Goal: Task Accomplishment & Management: Use online tool/utility

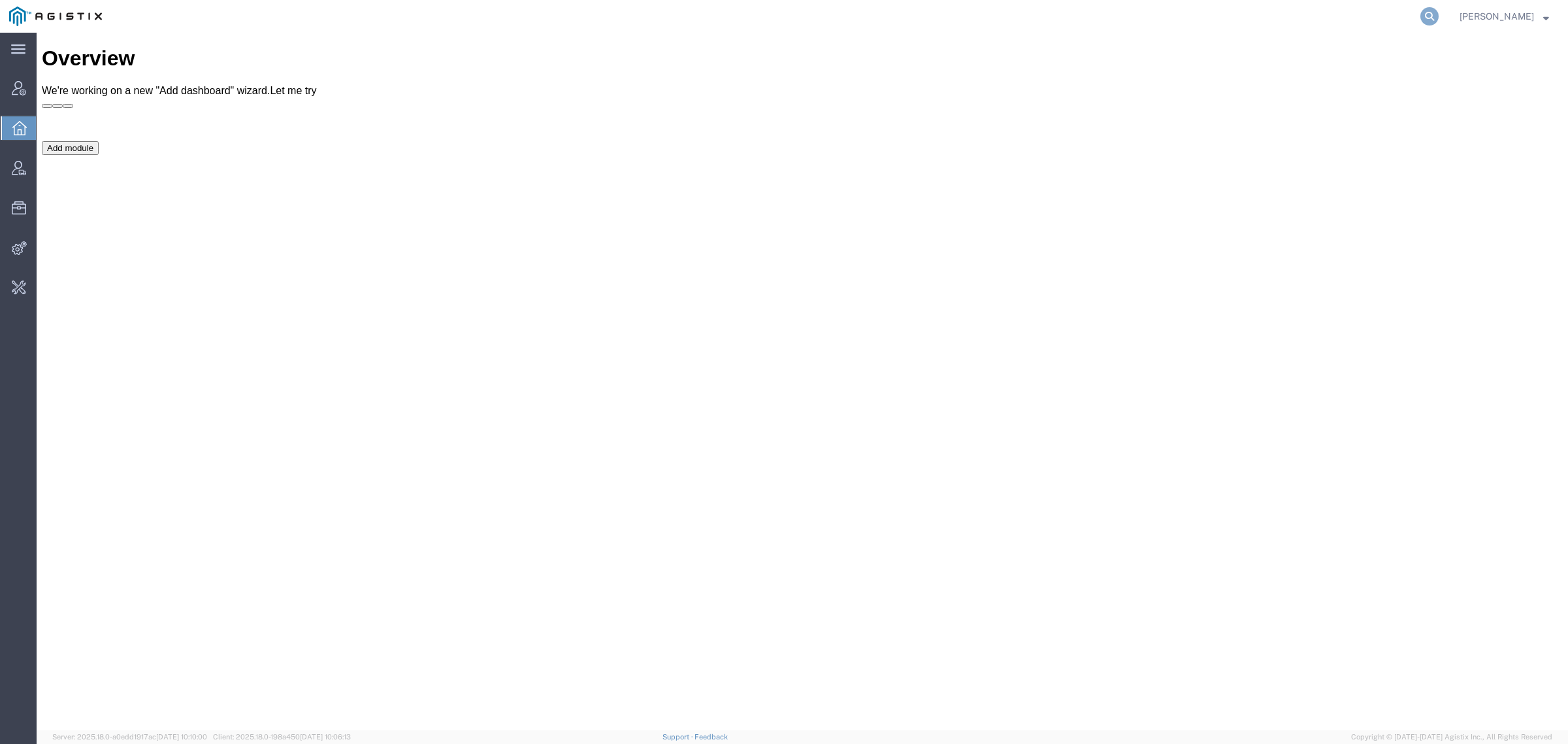
click at [1439, 13] on icon at bounding box center [1430, 17] width 19 height 19
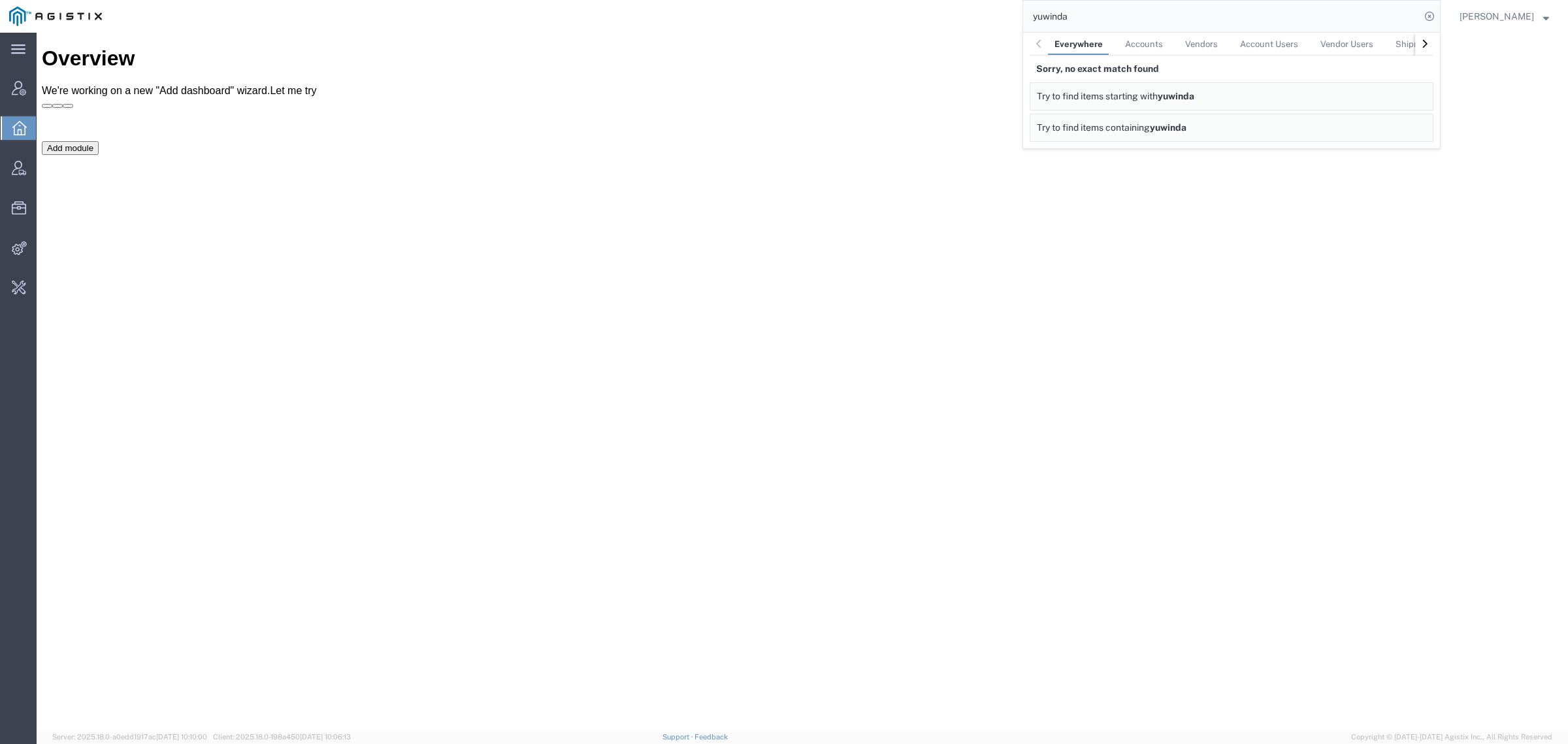
drag, startPoint x: 1158, startPoint y: 17, endPoint x: 971, endPoint y: 17, distance: 187.0
click at [975, 17] on div "yuwinda Everywhere Accounts Vendors Account Users Vendor Users Shipments Sorry,…" at bounding box center [776, 16] width 1330 height 33
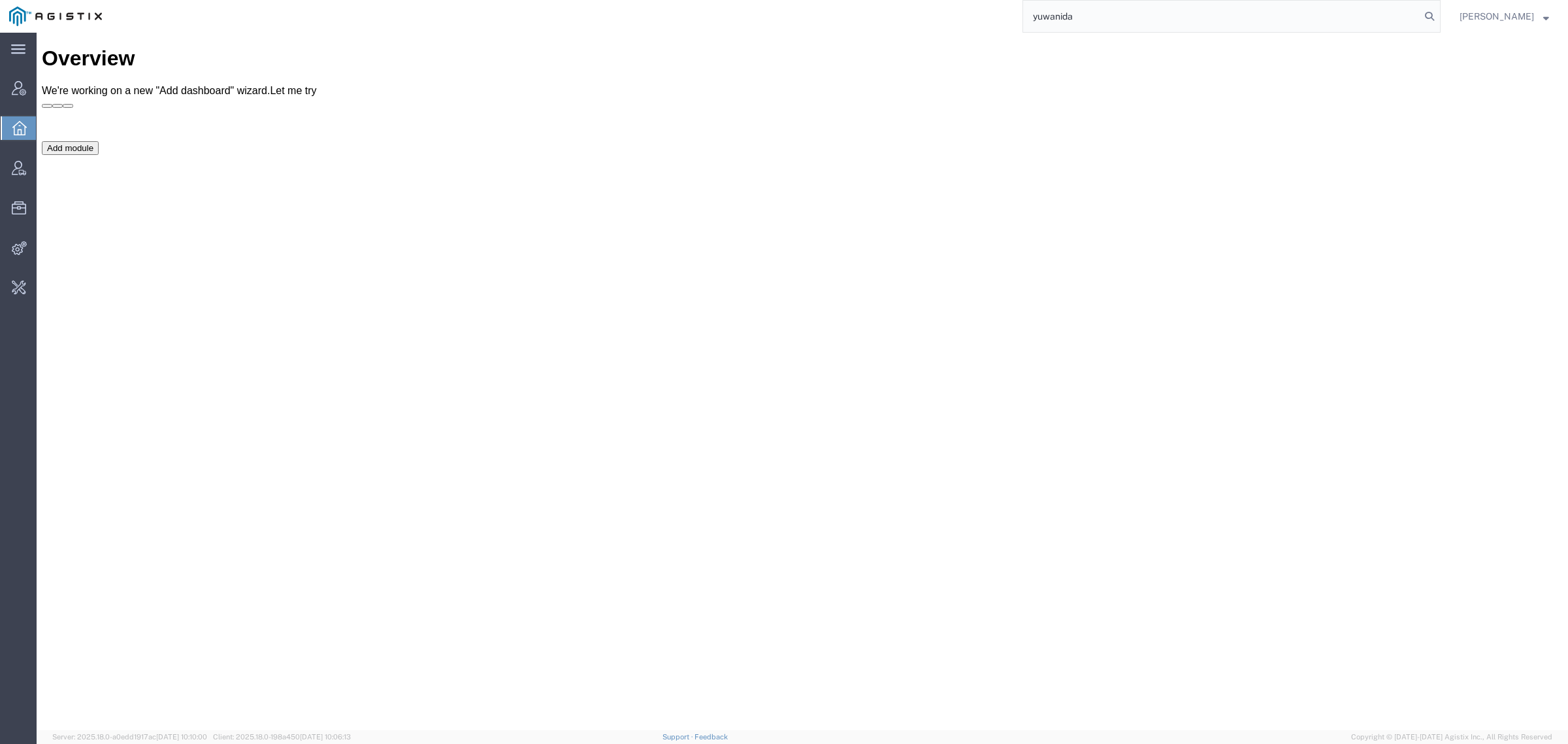
type input "yuwanida"
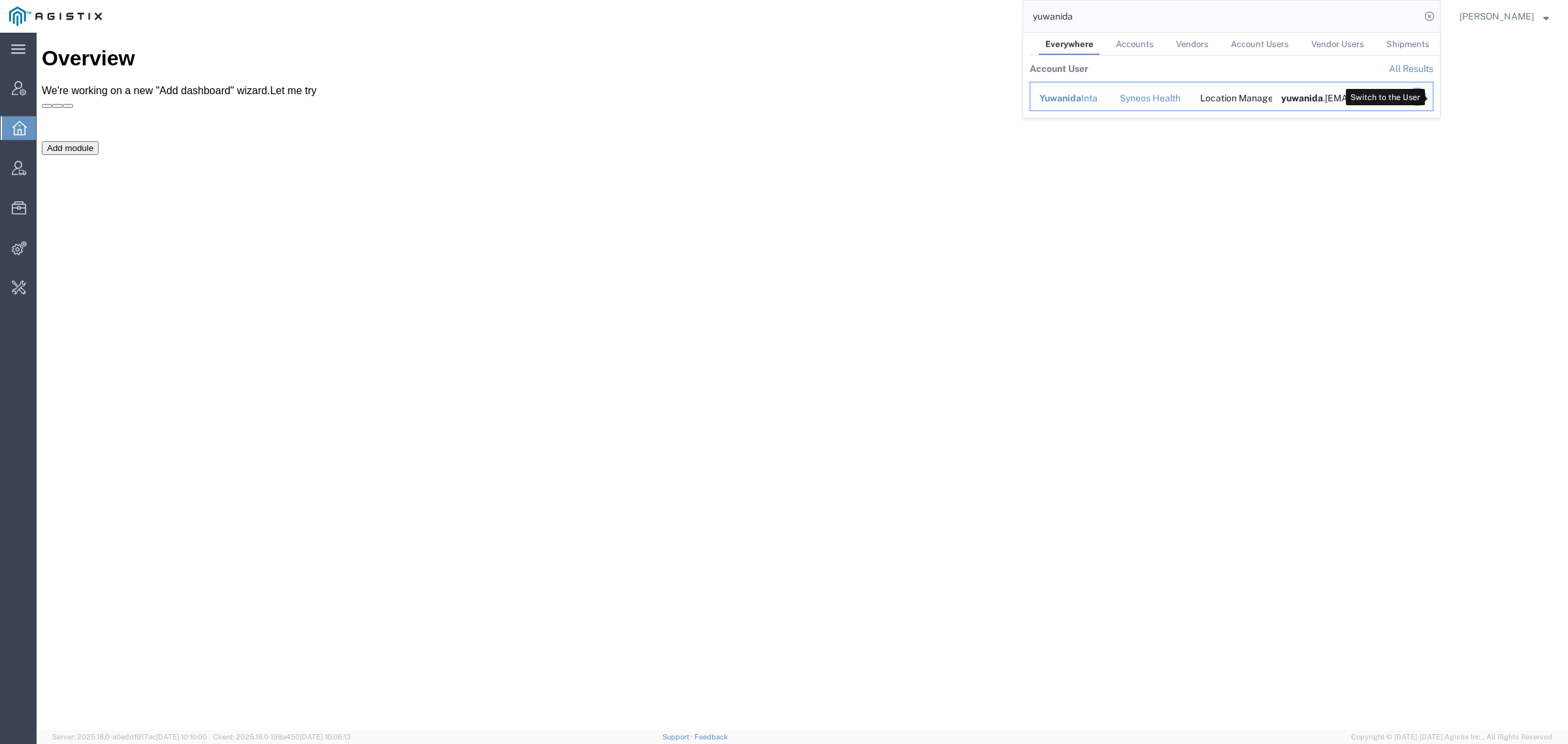
click at [1427, 100] on icon "Search Results" at bounding box center [1417, 97] width 19 height 19
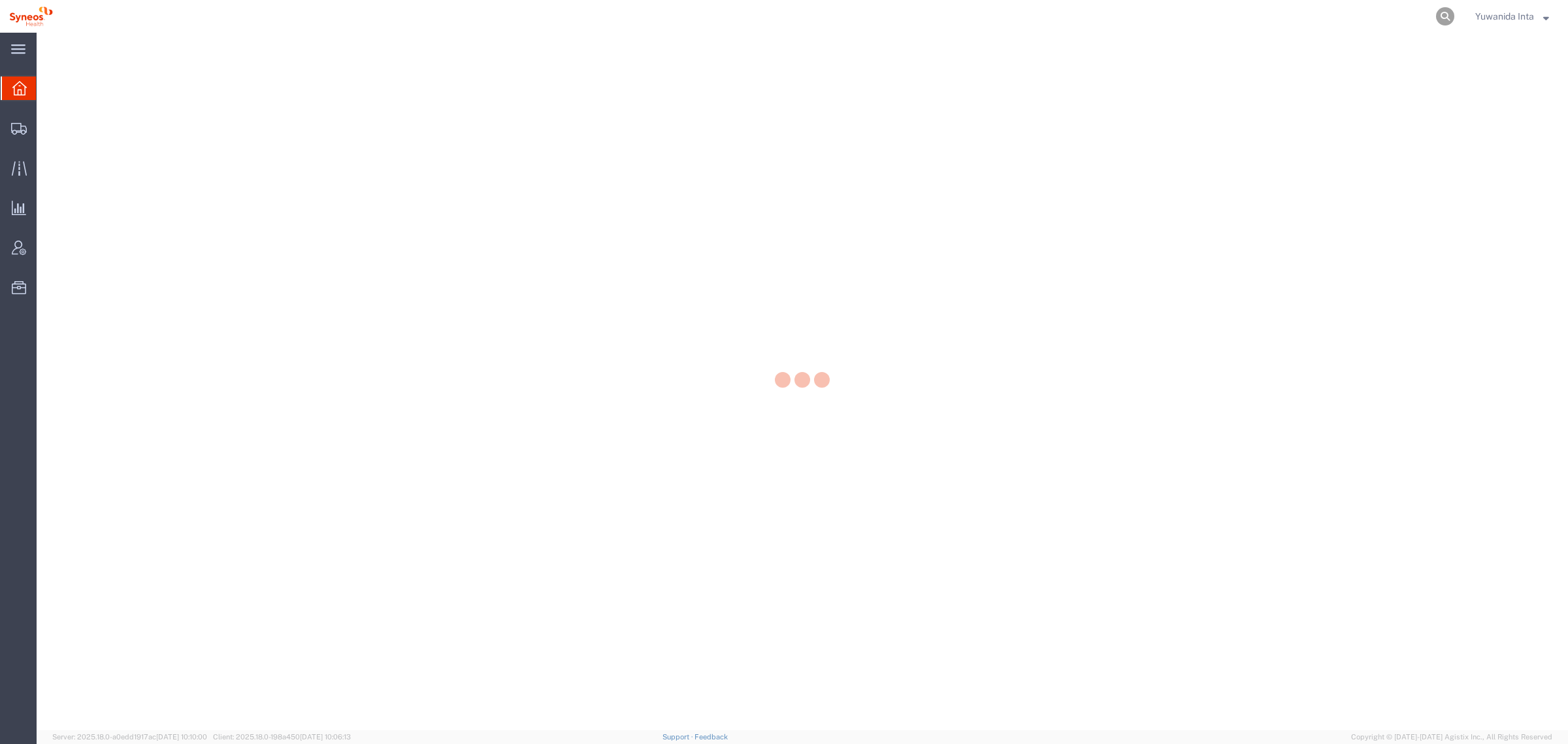
click at [1448, 15] on icon at bounding box center [1445, 17] width 19 height 19
click at [1157, 23] on input "search" at bounding box center [1238, 16] width 397 height 31
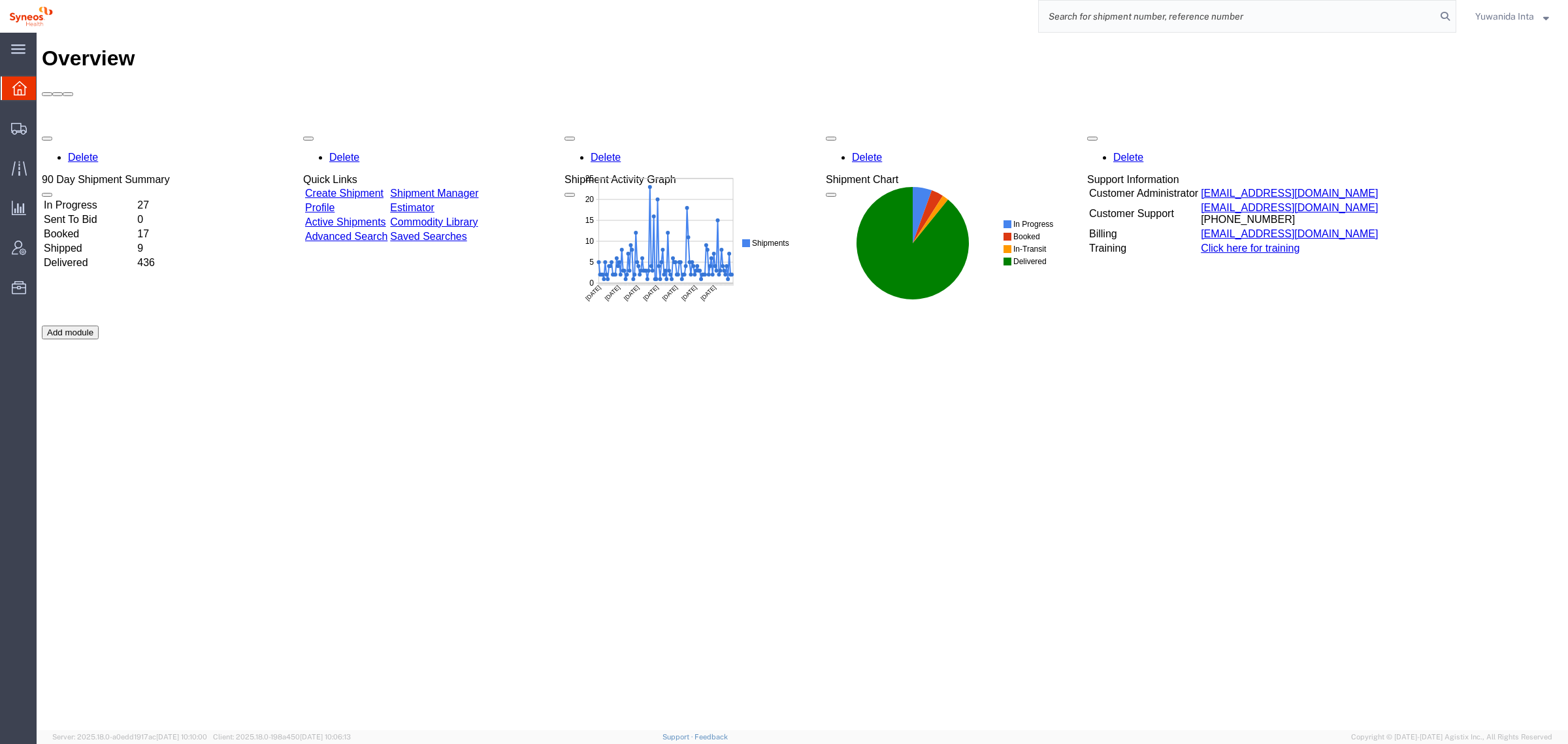
click at [1129, 14] on input "search" at bounding box center [1238, 16] width 397 height 31
paste input "56712952"
type input "56712952"
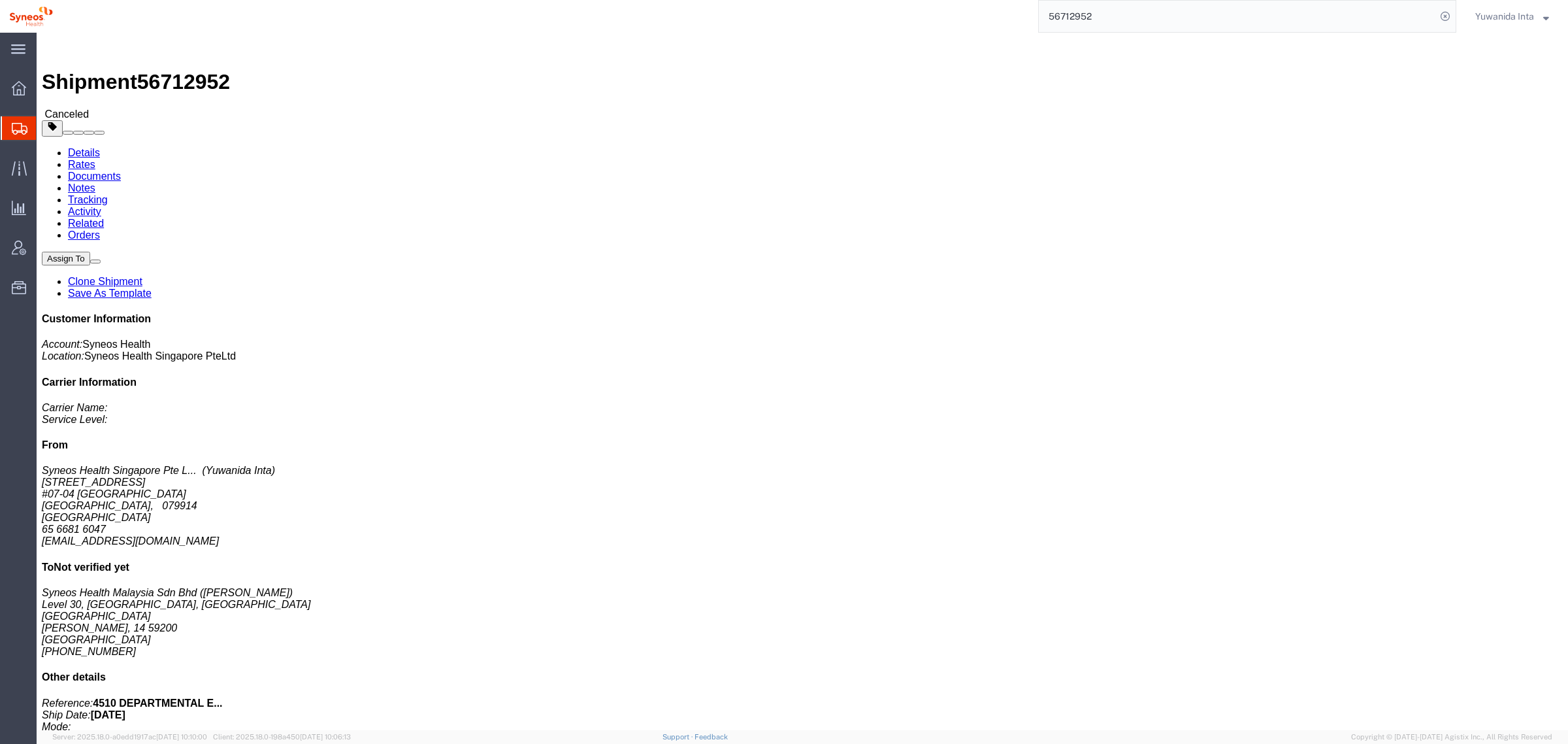
click link "Clone Shipment"
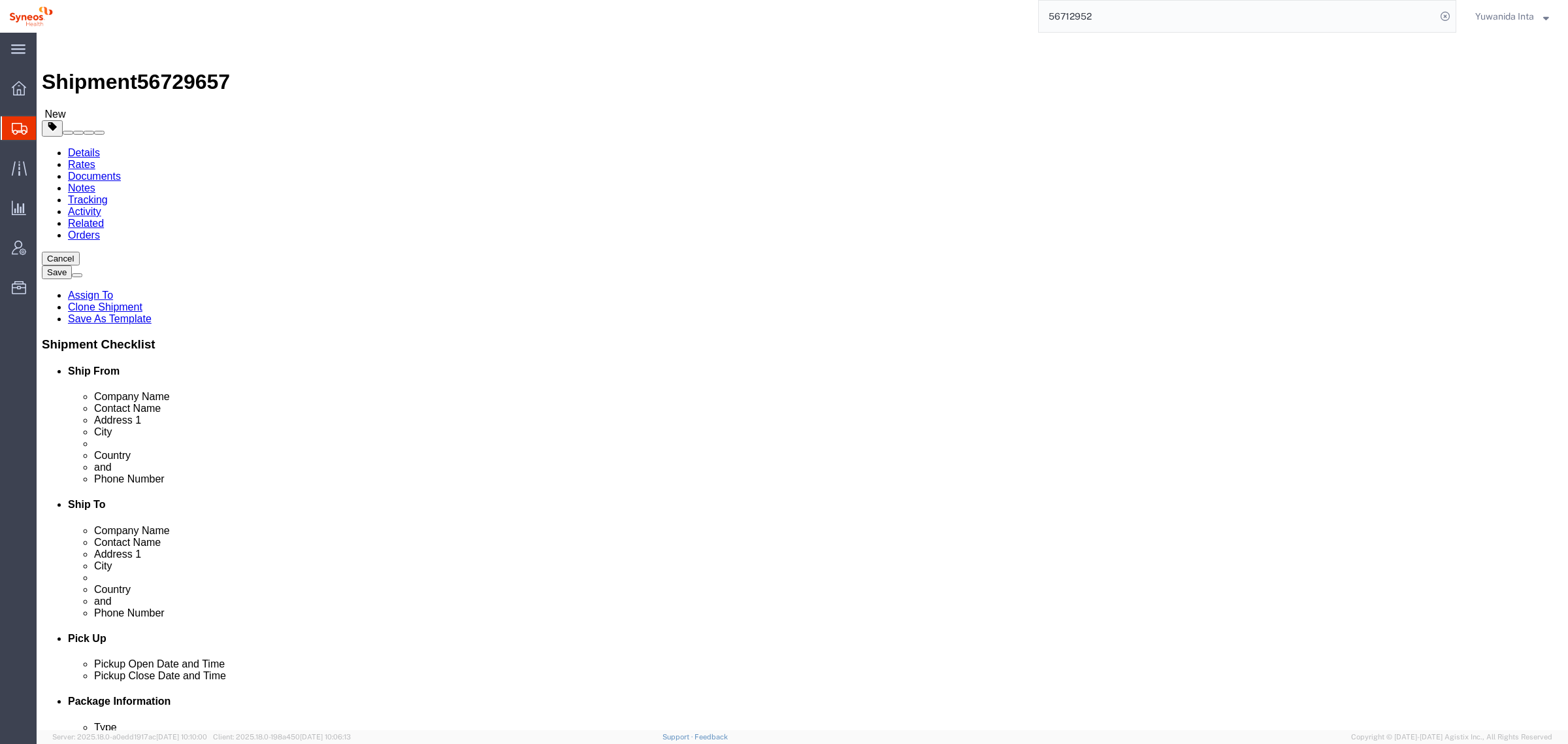
select select "48944"
select select "62769"
drag, startPoint x: 209, startPoint y: 265, endPoint x: 163, endPoint y: 256, distance: 46.9
click div "Location Syneos Health [GEOGRAPHIC_DATA] PteLtd My Profile Location [PERSON_NAM…"
type input "TEST-CARRIEV"
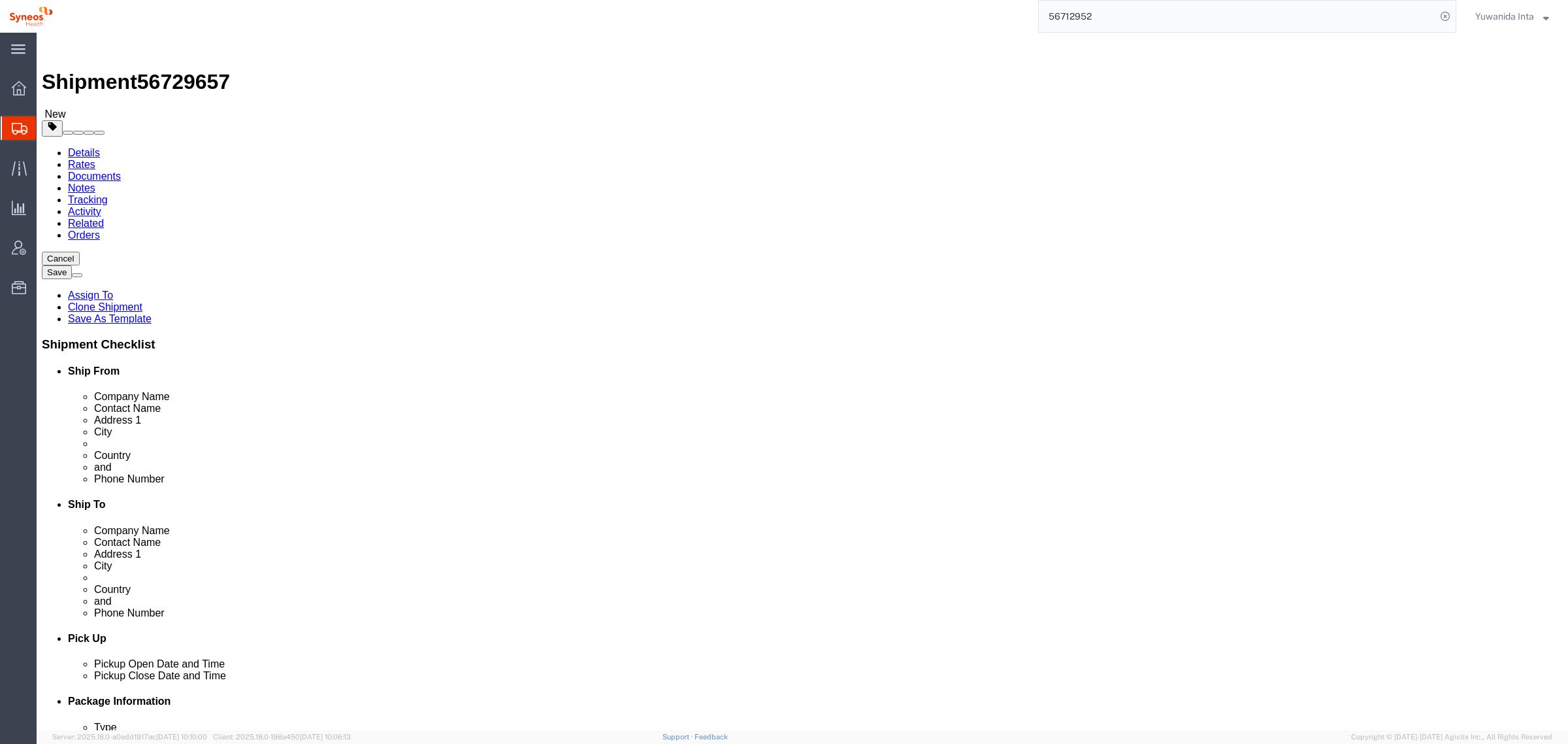
drag, startPoint x: 400, startPoint y: 461, endPoint x: 107, endPoint y: 458, distance: 293.0
click div "Location Syneos Health [GEOGRAPHIC_DATA] PteLtd My Profile Location [PERSON_NAM…"
checkbox input "false"
drag, startPoint x: 946, startPoint y: 279, endPoint x: 633, endPoint y: 277, distance: 313.0
click div "Location Syneos Health Malaysia Sdn Bhd My Profile Location [PERSON_NAME] LLC-[…"
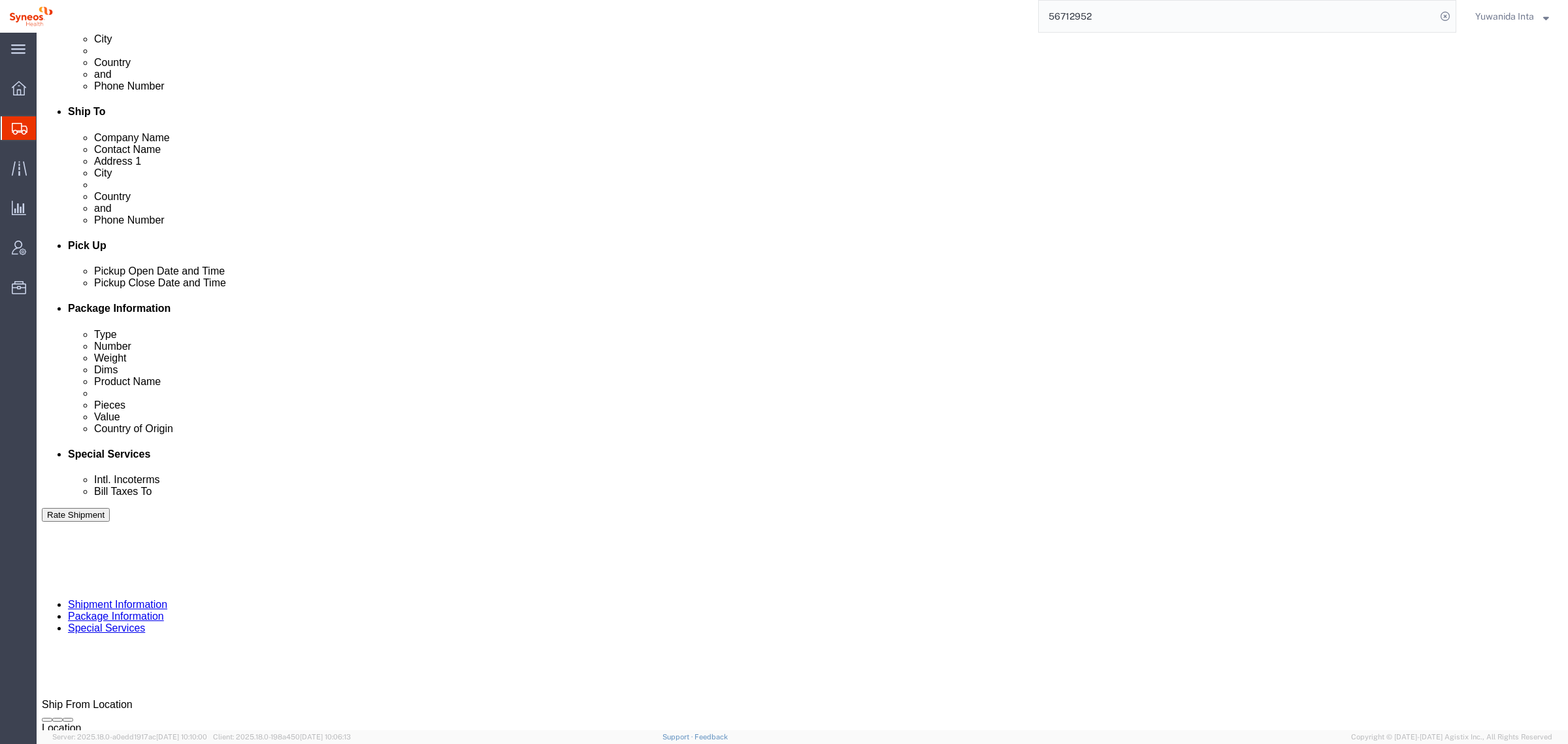
scroll to position [428, 0]
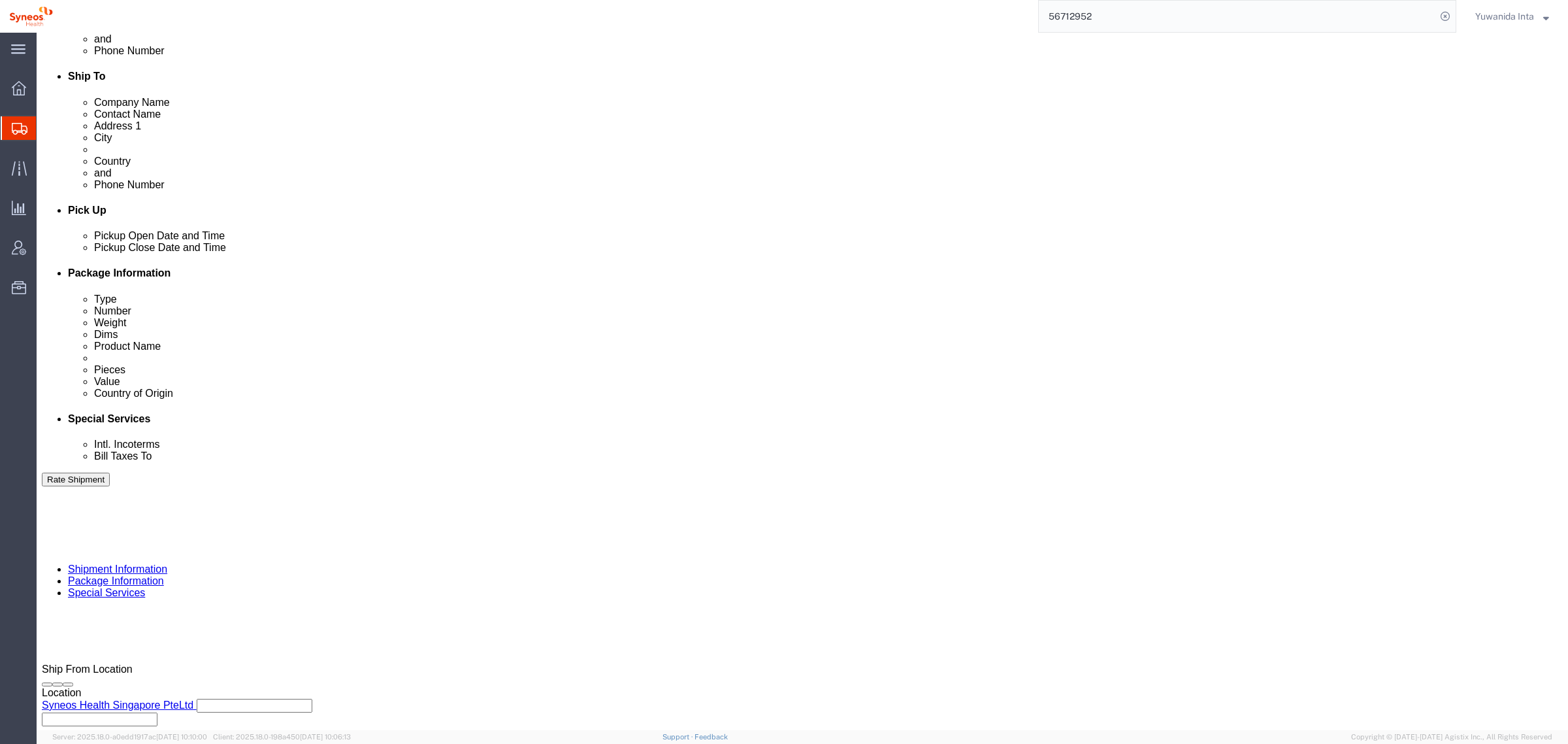
type input "TEST-CARRIEV"
drag, startPoint x: 1232, startPoint y: 376, endPoint x: 1124, endPoint y: 392, distance: 109.2
click button "button"
drag, startPoint x: 392, startPoint y: 379, endPoint x: 164, endPoint y: 360, distance: 228.8
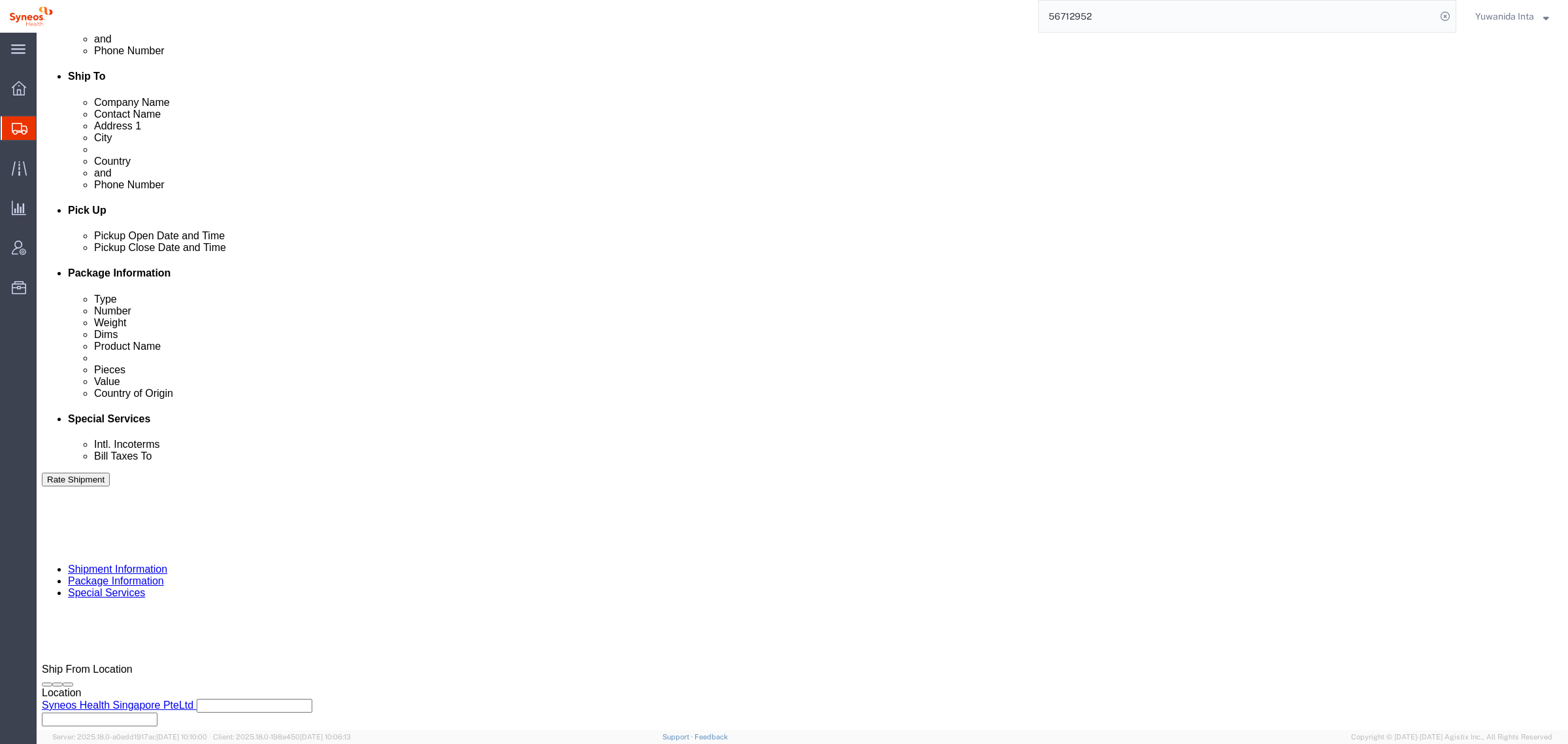
click div "Select Account Type Activity ID Airline Appointment Number ASN Batch Request # …"
type input "TEST-CARRIEV"
click link "Package Information"
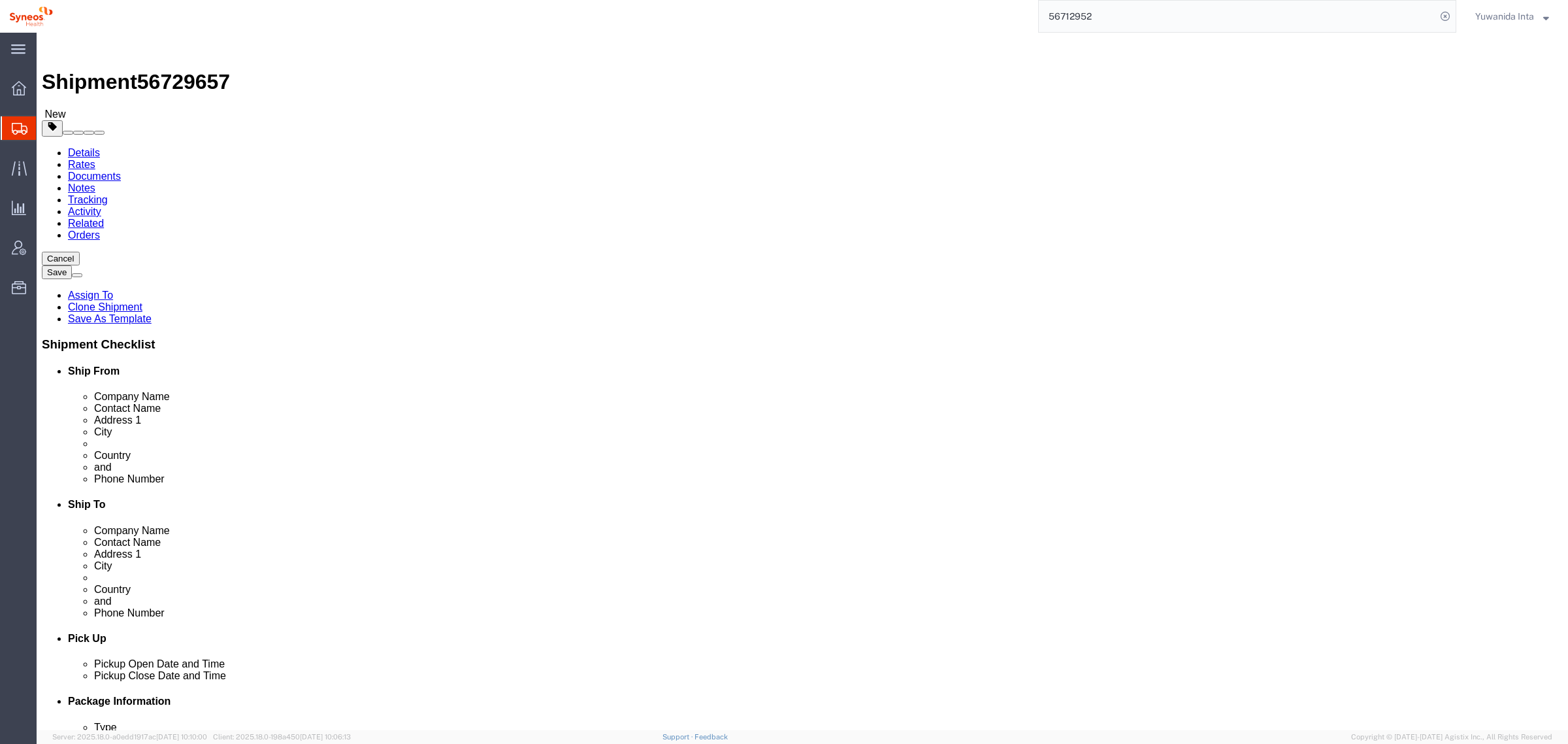
click icon
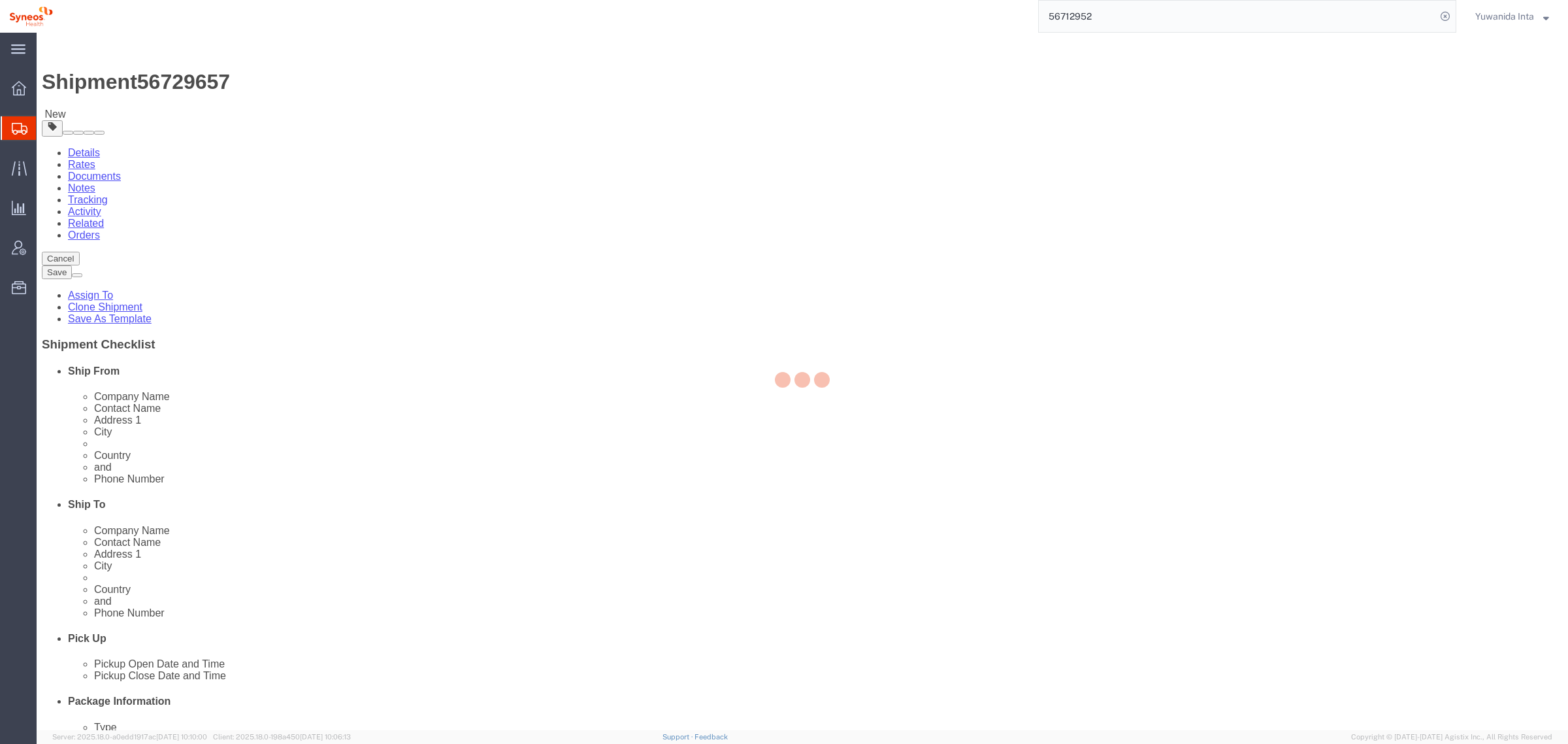
select select
select select "DEPARTMENT"
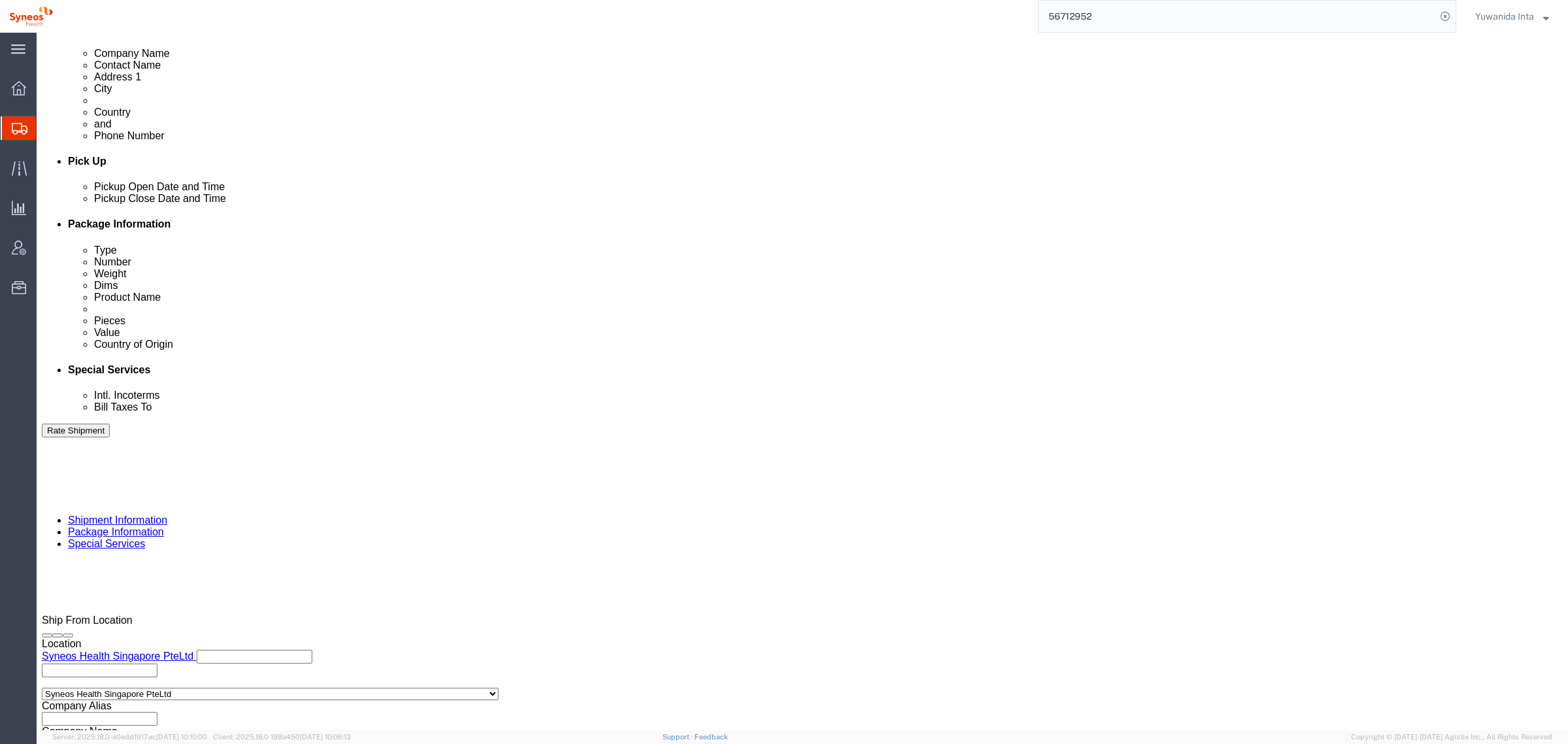
scroll to position [572, 0]
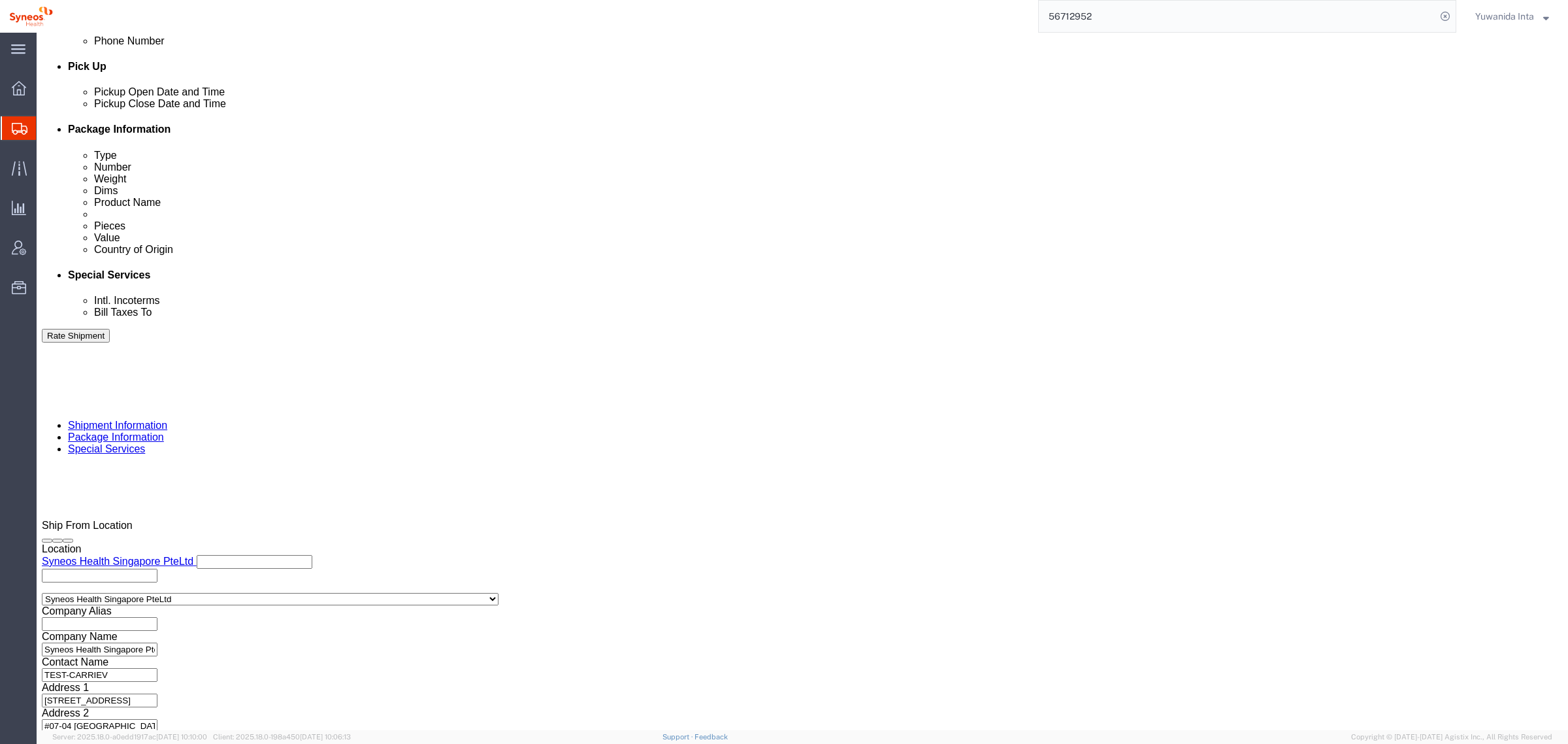
click link
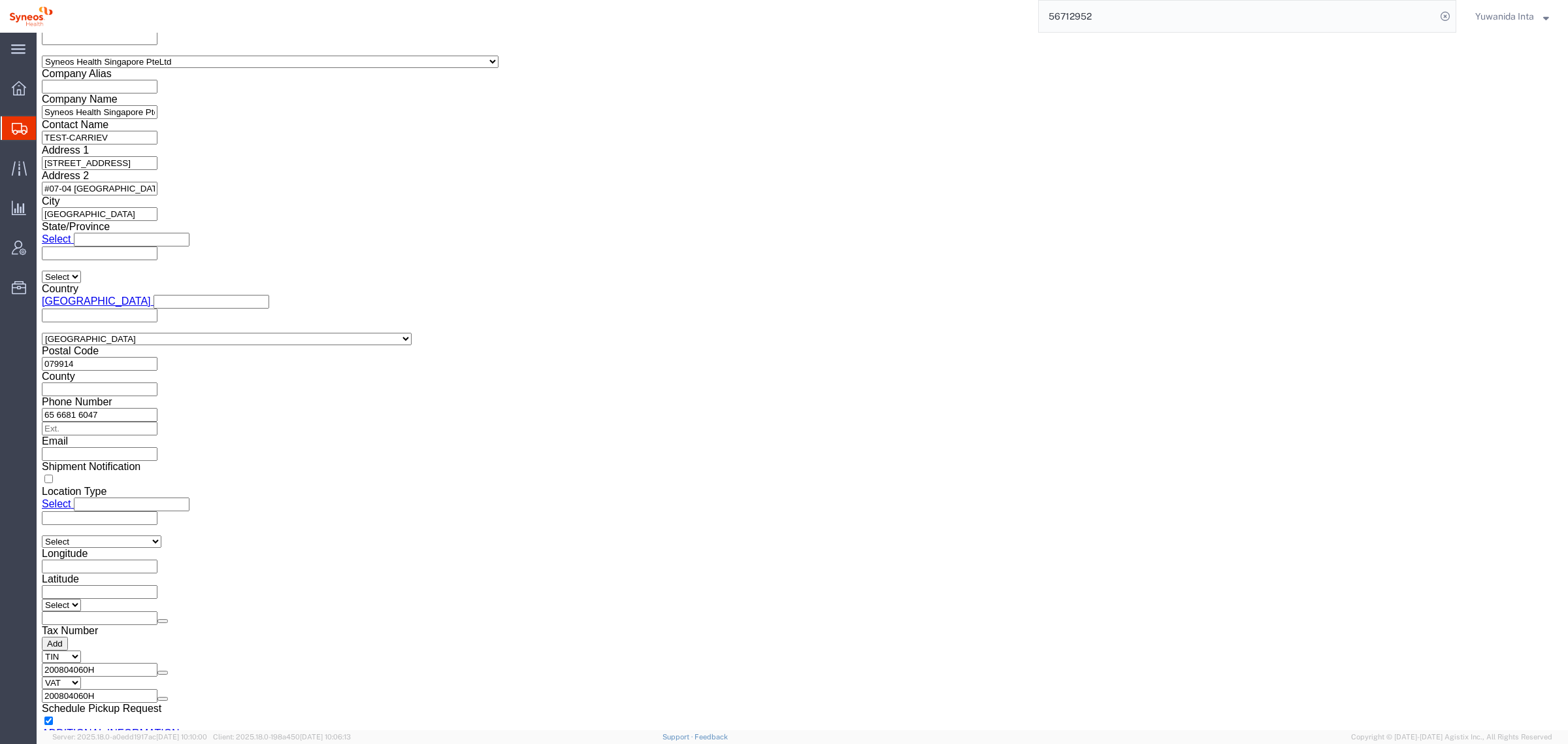
scroll to position [1171, 0]
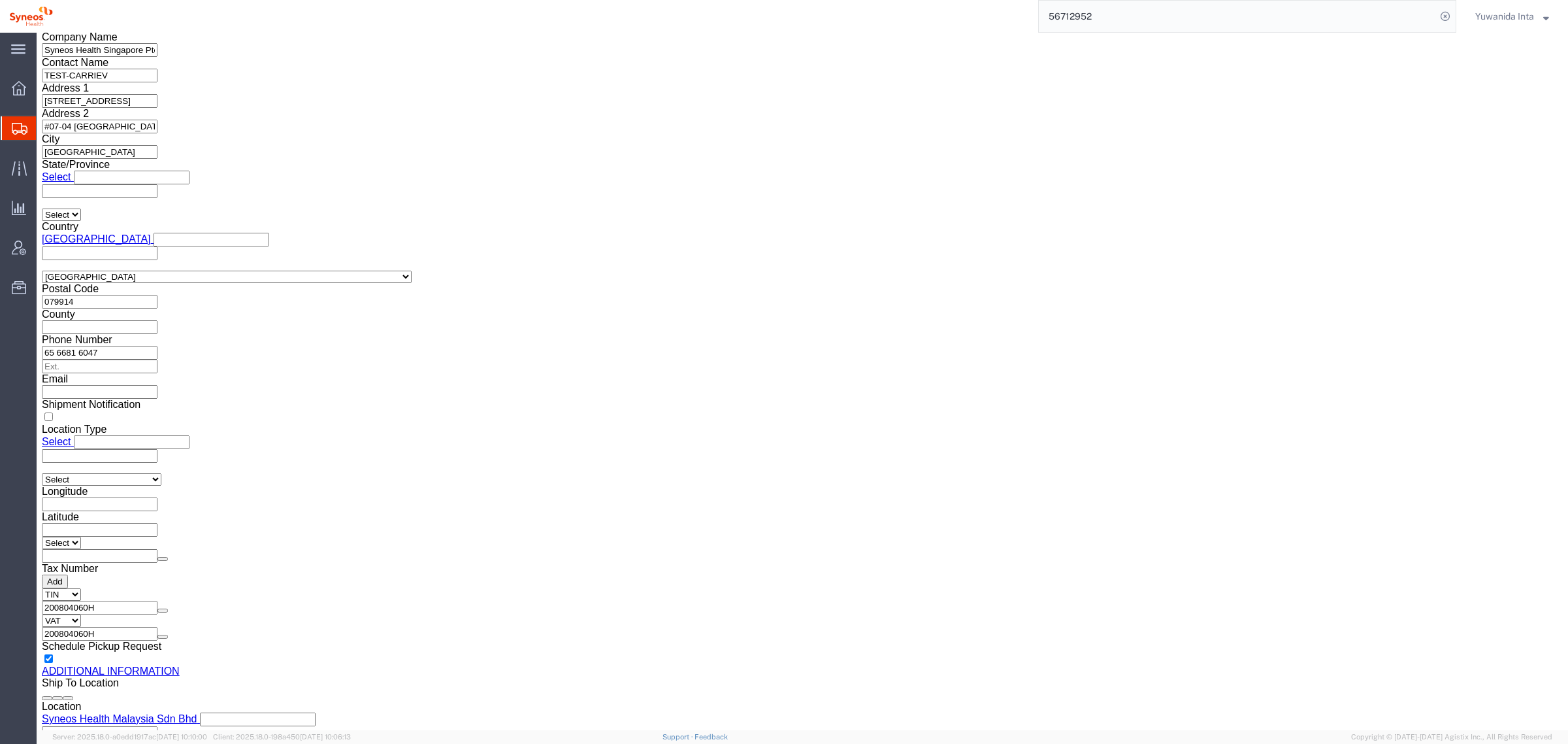
type input "Enter Email Address"
click span "56729657"
copy span "56729657"
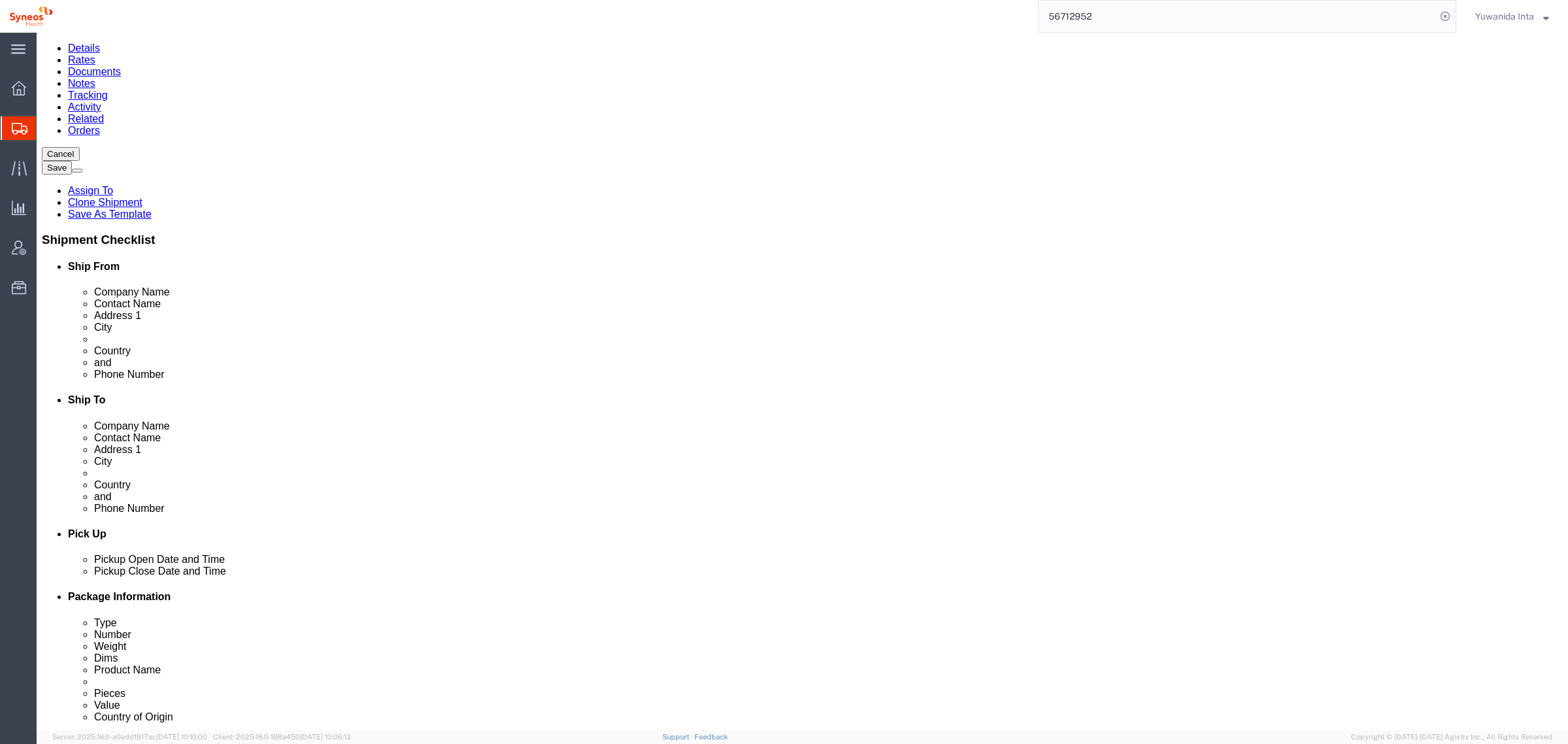
scroll to position [0, 0]
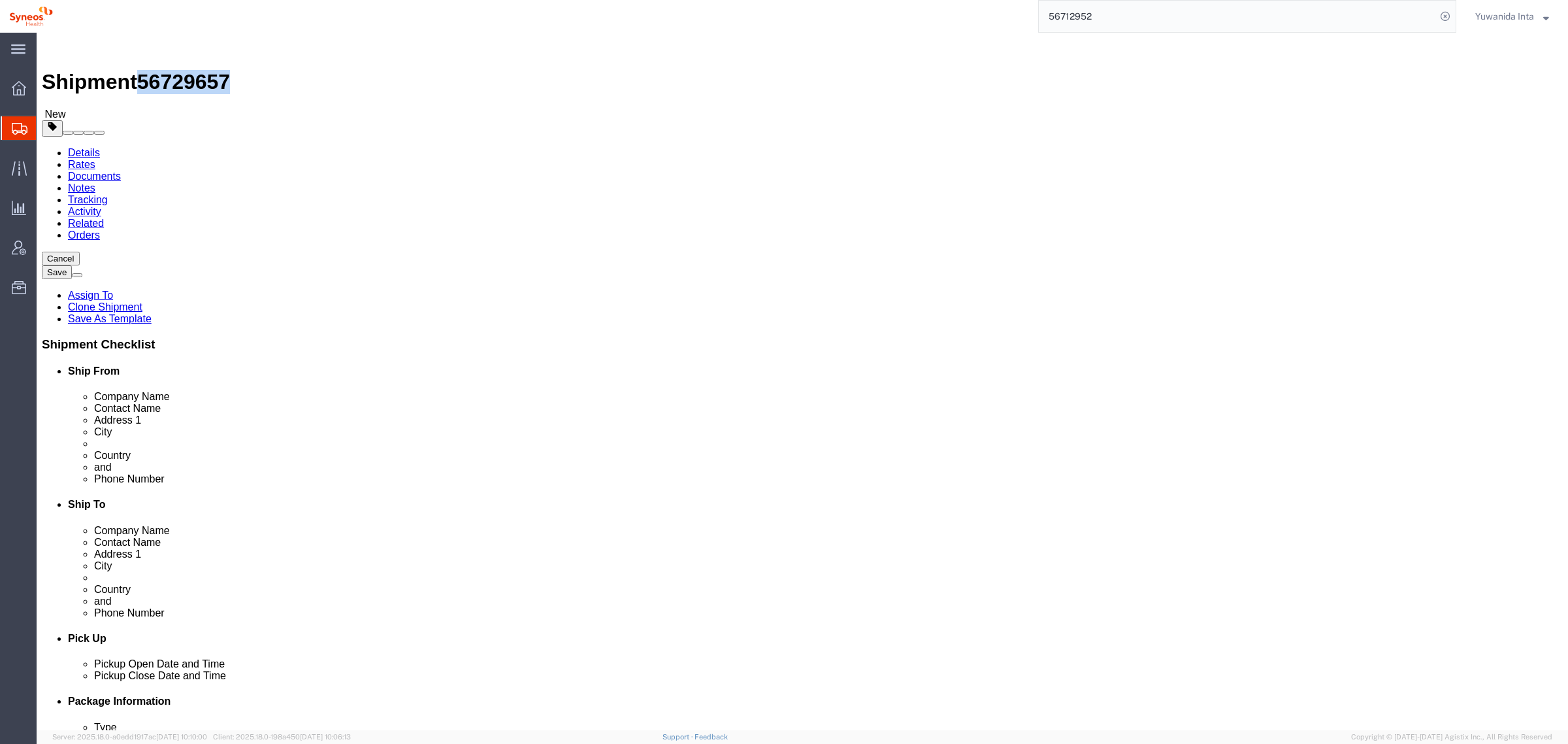
click link "Notes"
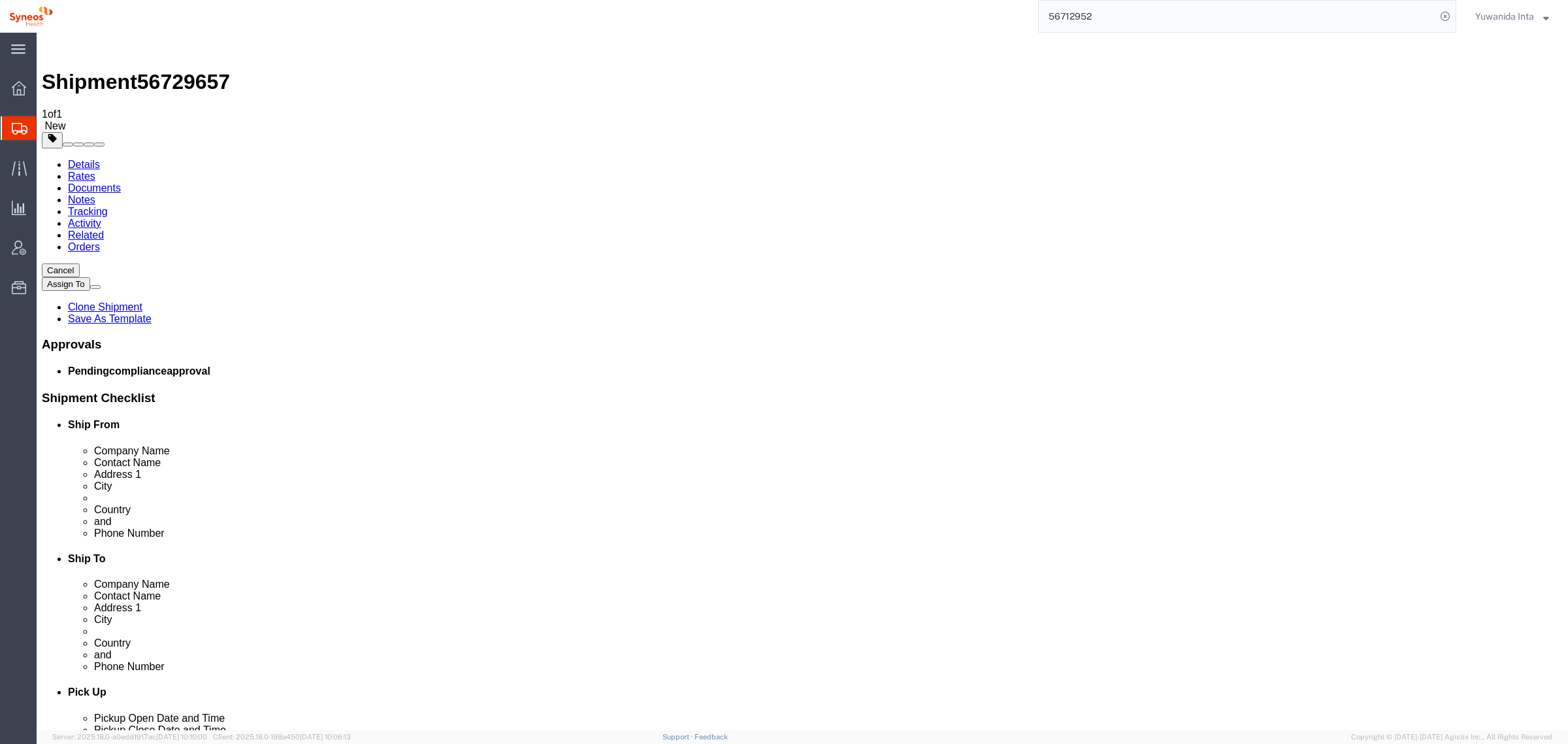
click at [162, 70] on span "56729657" at bounding box center [184, 81] width 93 height 23
click at [80, 263] on button "Cancel" at bounding box center [60, 270] width 38 height 14
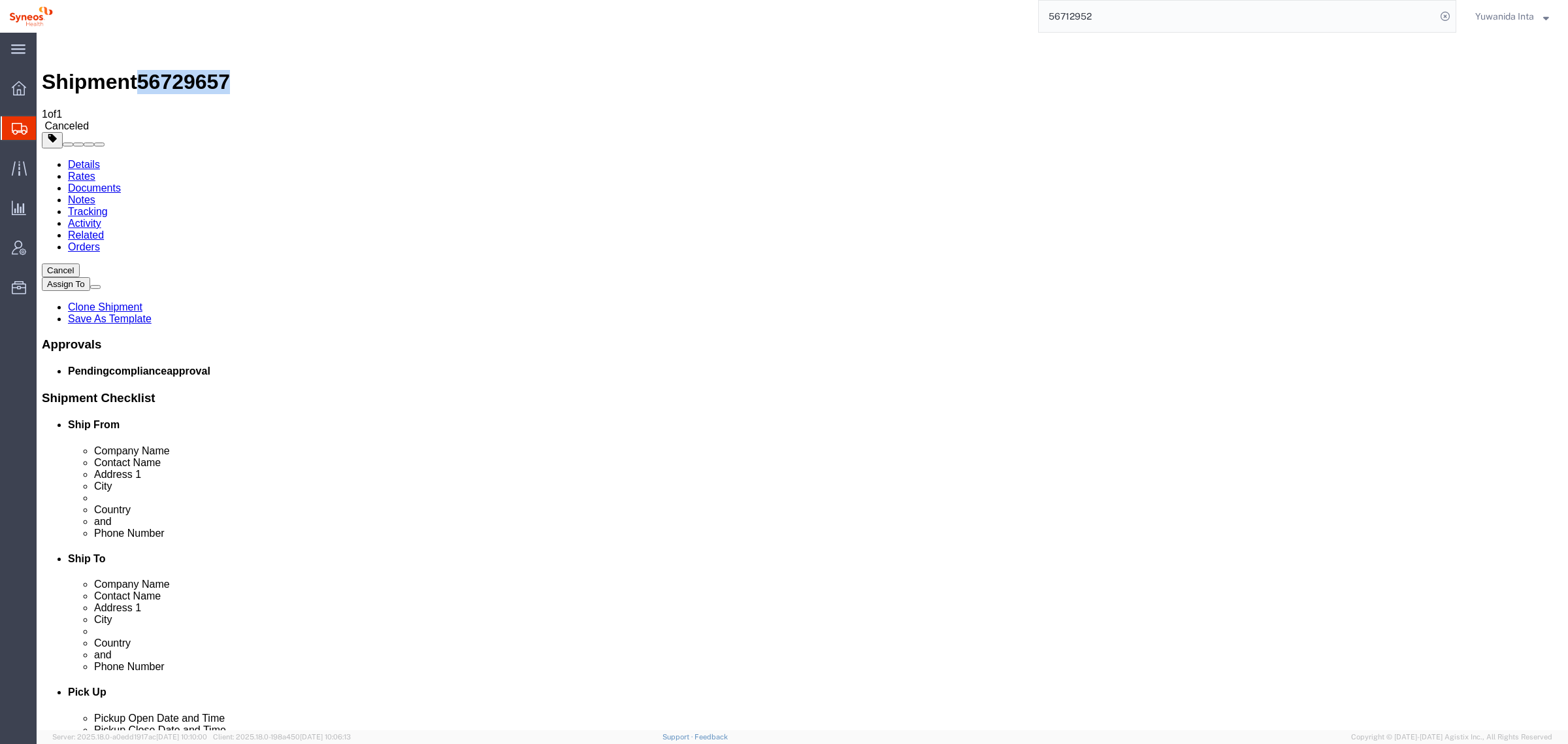
drag, startPoint x: 338, startPoint y: 80, endPoint x: 300, endPoint y: 48, distance: 49.7
click link "Activity"
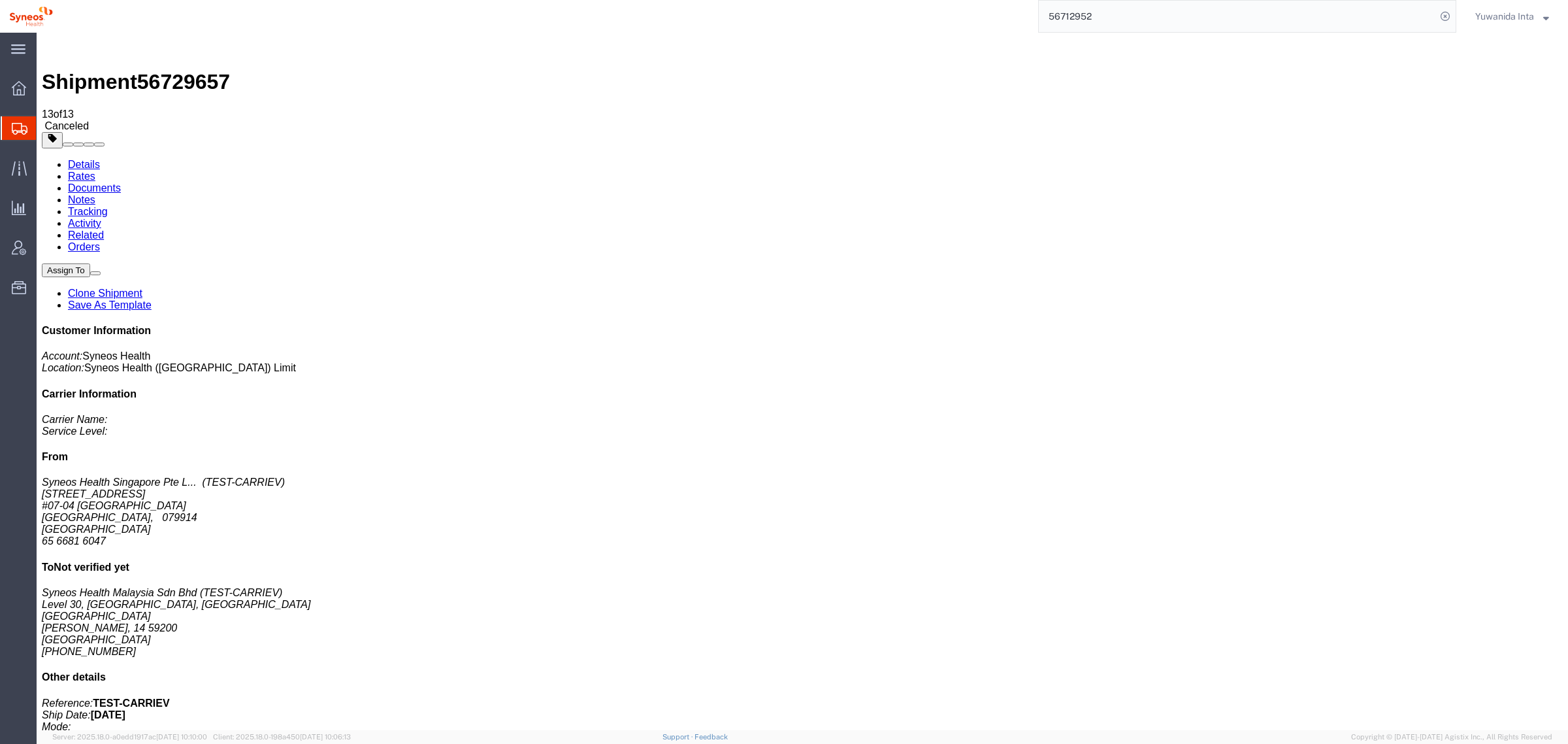
copy td "56712952"
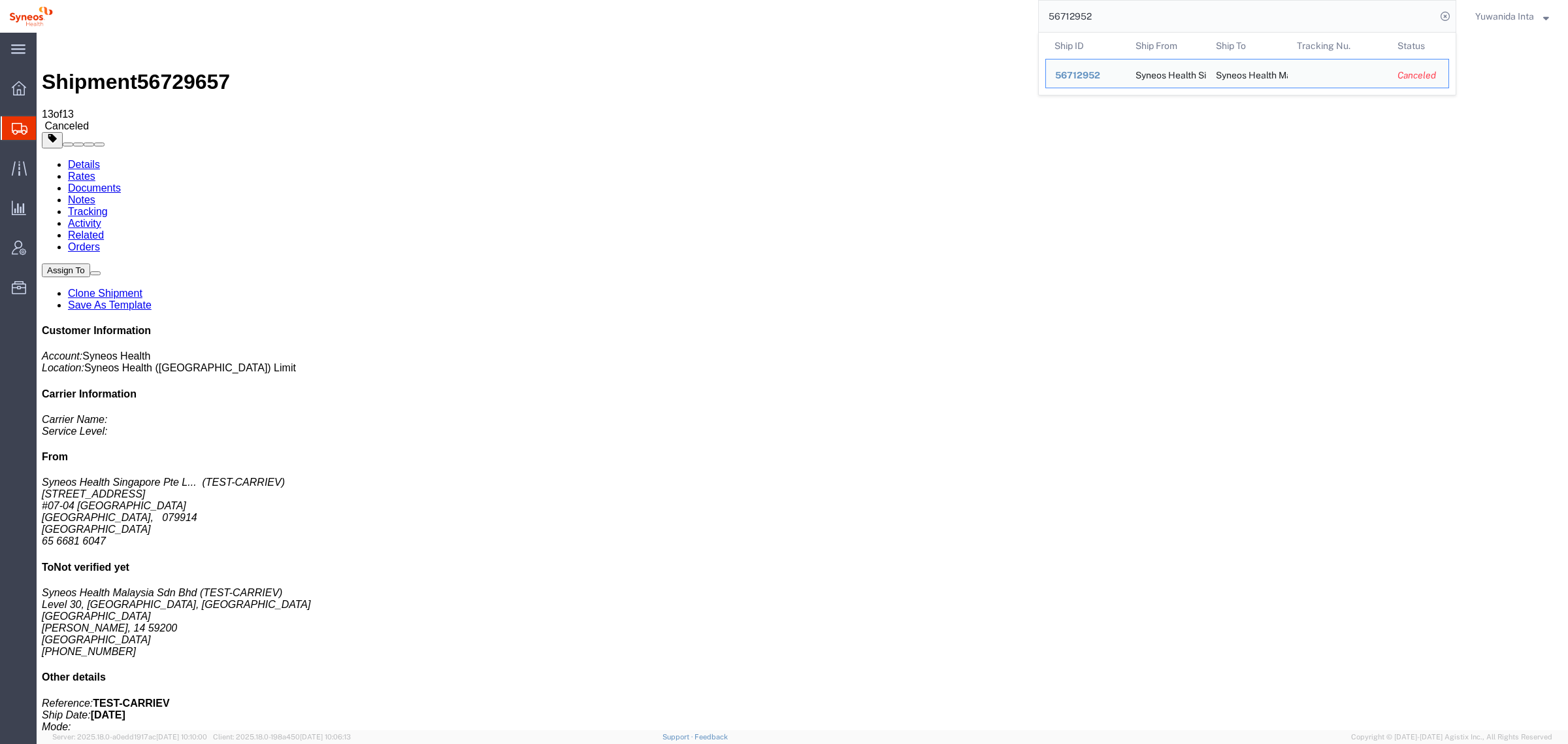
drag, startPoint x: 1157, startPoint y: 23, endPoint x: 818, endPoint y: 26, distance: 339.0
click at [818, 26] on div "56712952 Ship ID Ship From Ship To Tracking Nu. Status Ship ID 56712952 Ship Fr…" at bounding box center [759, 16] width 1394 height 33
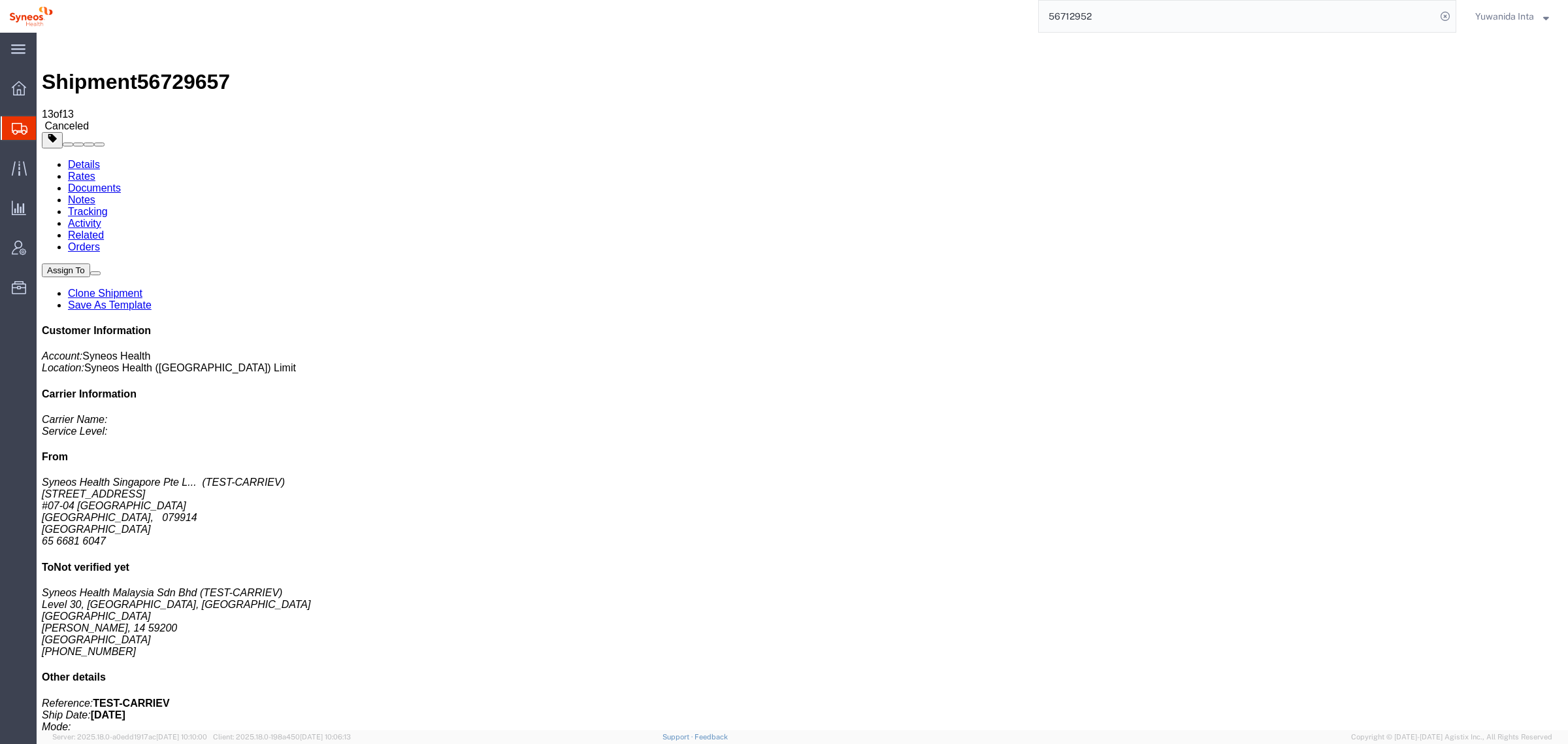
paste input "search"
type input "56712952"
click at [1449, 17] on icon at bounding box center [1445, 17] width 19 height 19
click at [1448, 12] on icon at bounding box center [1445, 17] width 19 height 19
paste input "56712952"
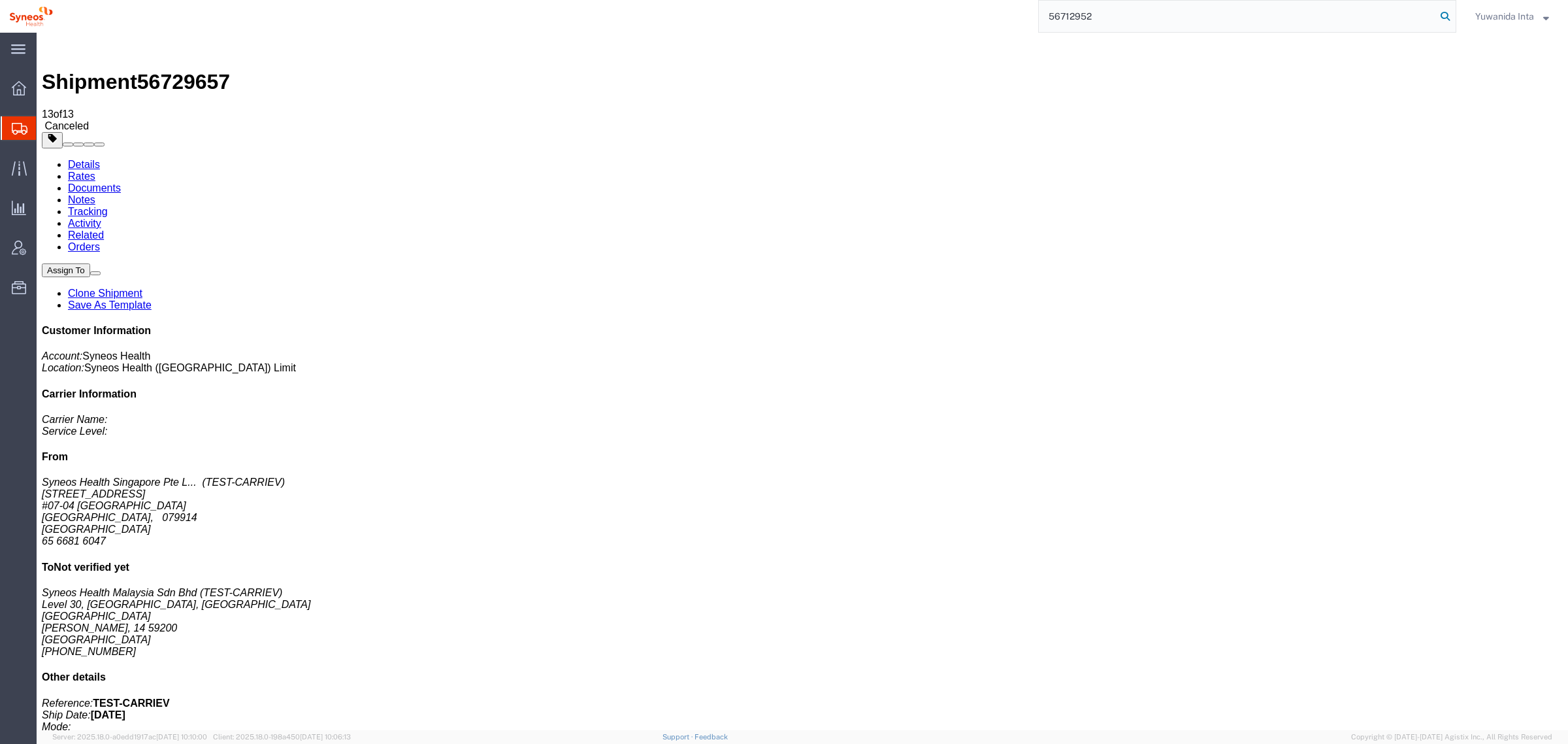
type input "56712952"
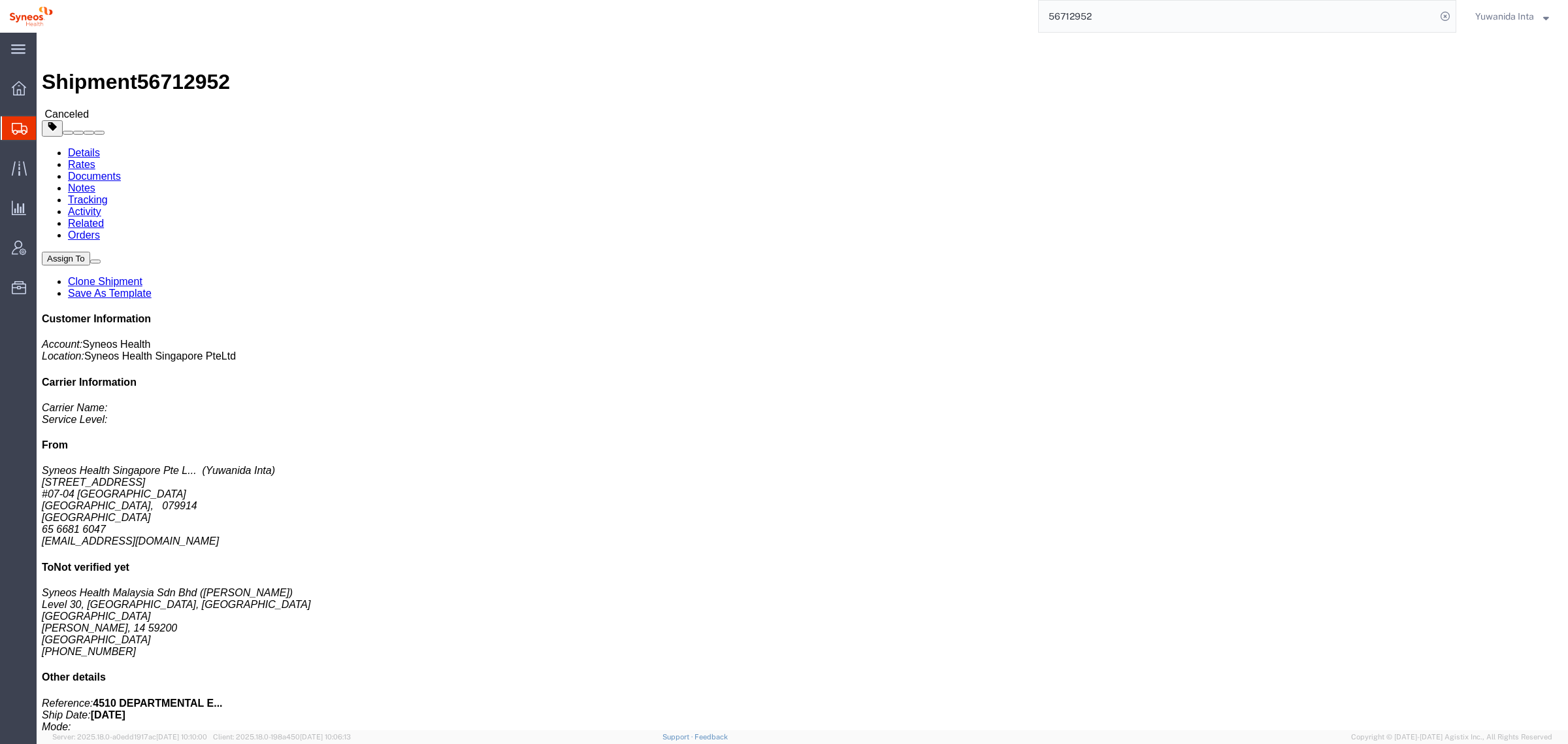
click link "Notes"
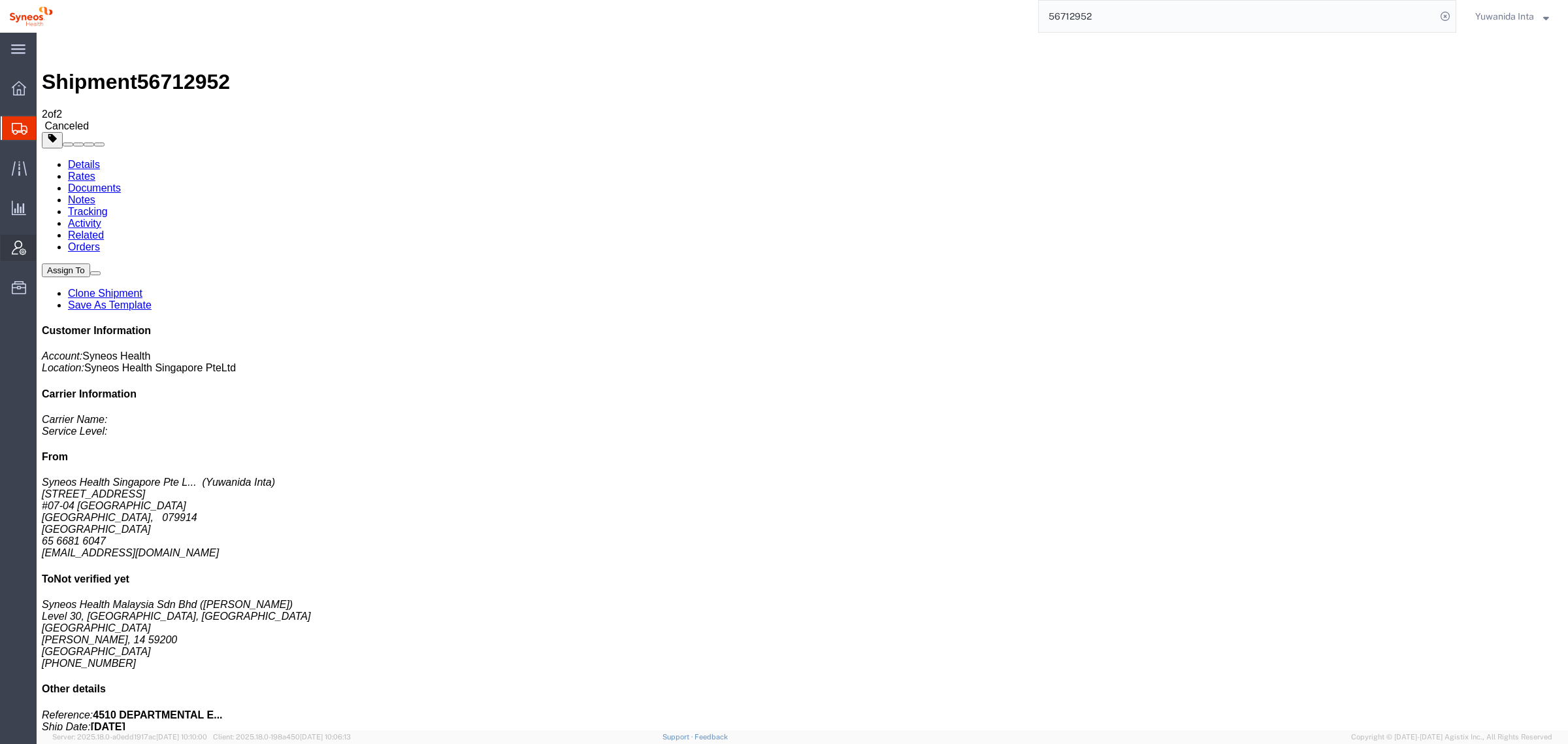
click at [45, 244] on span "Account Admin" at bounding box center [40, 248] width 9 height 26
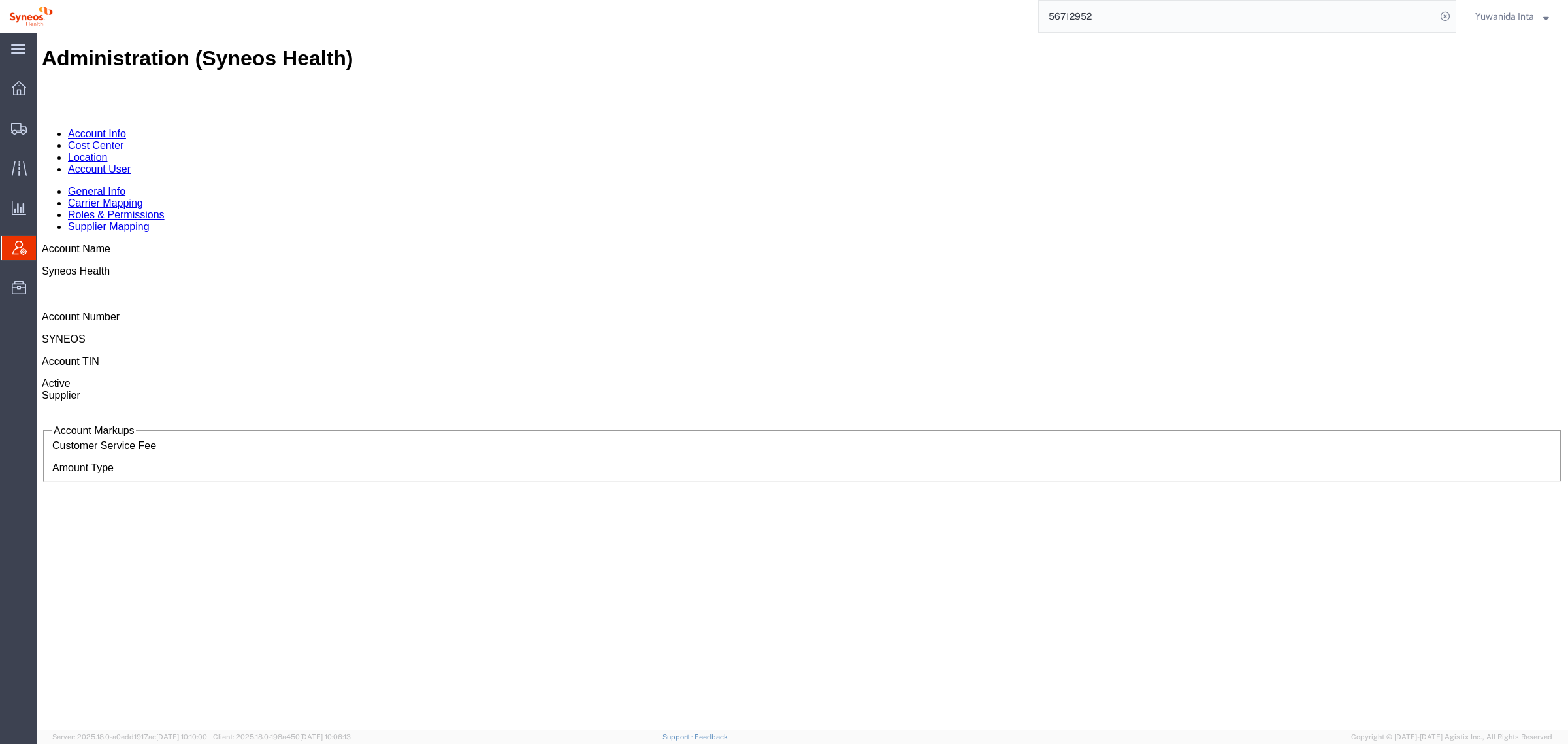
drag, startPoint x: 297, startPoint y: 80, endPoint x: 334, endPoint y: 116, distance: 51.6
click at [131, 163] on link "Account User" at bounding box center [99, 169] width 63 height 11
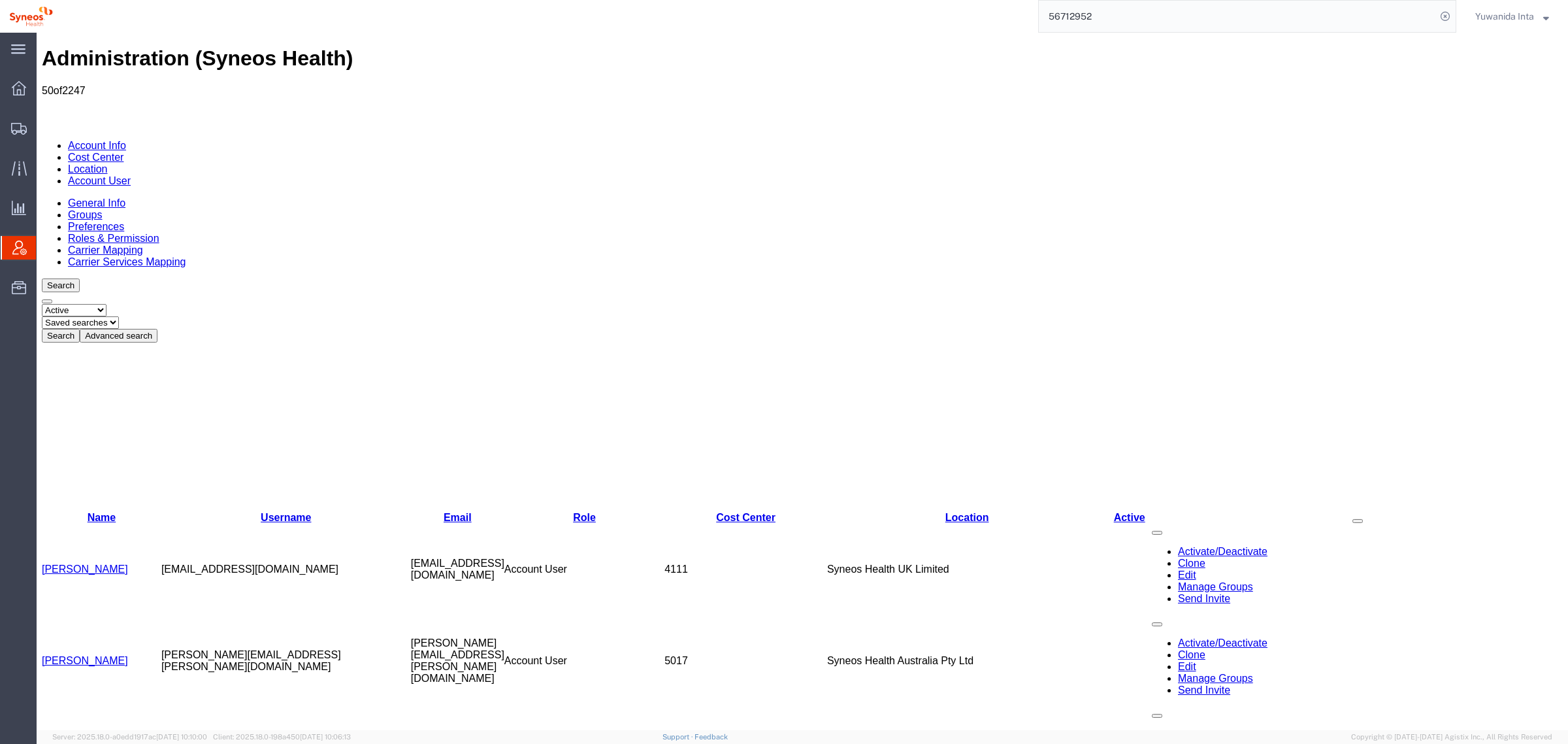
click at [157, 329] on button "Advanced search" at bounding box center [118, 335] width 78 height 14
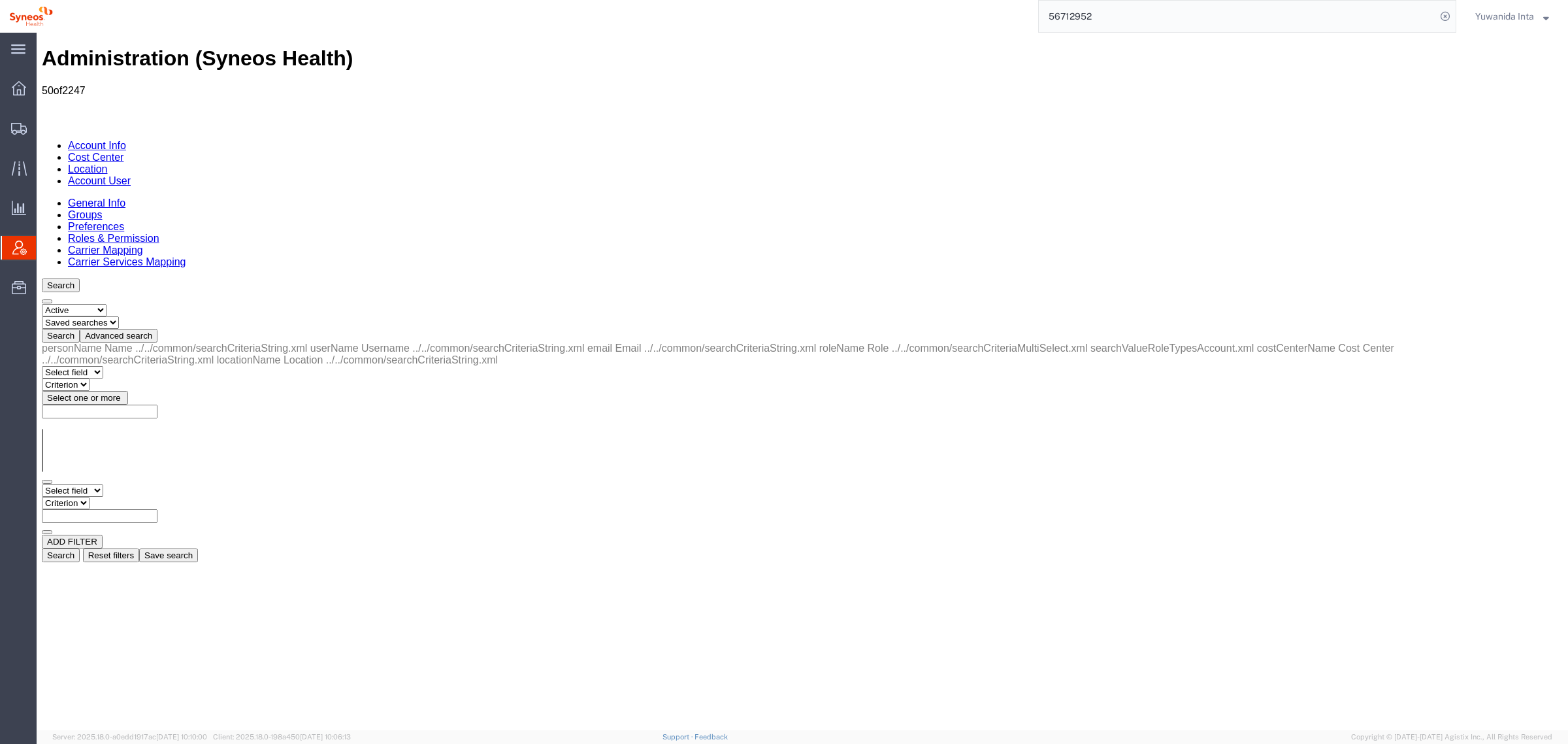
drag, startPoint x: 70, startPoint y: 206, endPoint x: 96, endPoint y: 210, distance: 26.3
click at [70, 484] on select "Select field Cost Center Email Location Name Role Username" at bounding box center [72, 490] width 62 height 13
select select "personName"
click at [42, 484] on select "Select field Cost Center Email Location Name Role Username" at bounding box center [72, 490] width 62 height 13
drag, startPoint x: 239, startPoint y: 238, endPoint x: 202, endPoint y: 209, distance: 47.0
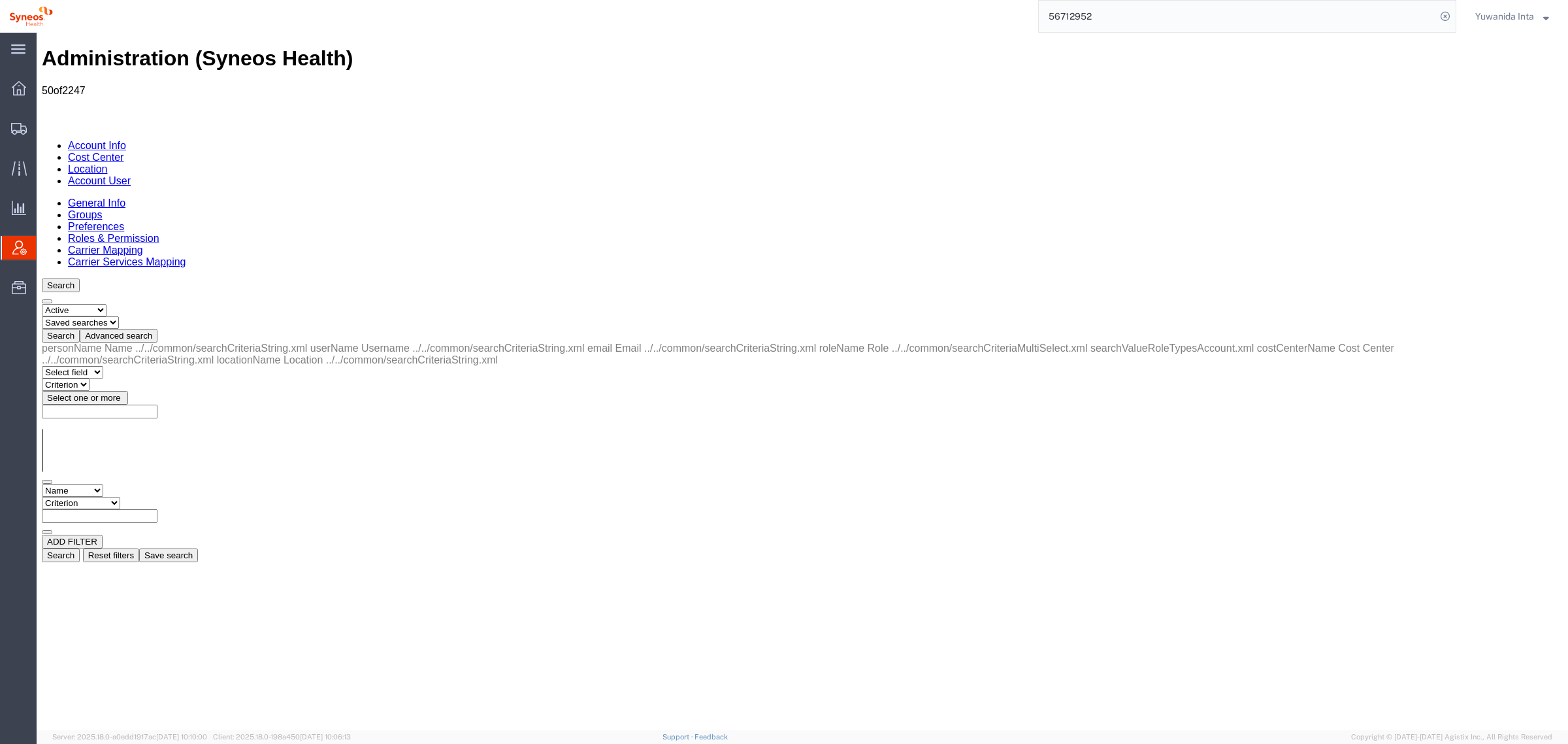
click at [120, 496] on select "Criterion contains does not contain is is blank is not blank starts with" at bounding box center [81, 502] width 78 height 13
select select "contains"
click at [120, 496] on select "Criterion contains does not contain is is blank is not blank starts with" at bounding box center [81, 502] width 78 height 13
click at [157, 509] on input "text" at bounding box center [100, 516] width 115 height 14
type input "[PERSON_NAME]"
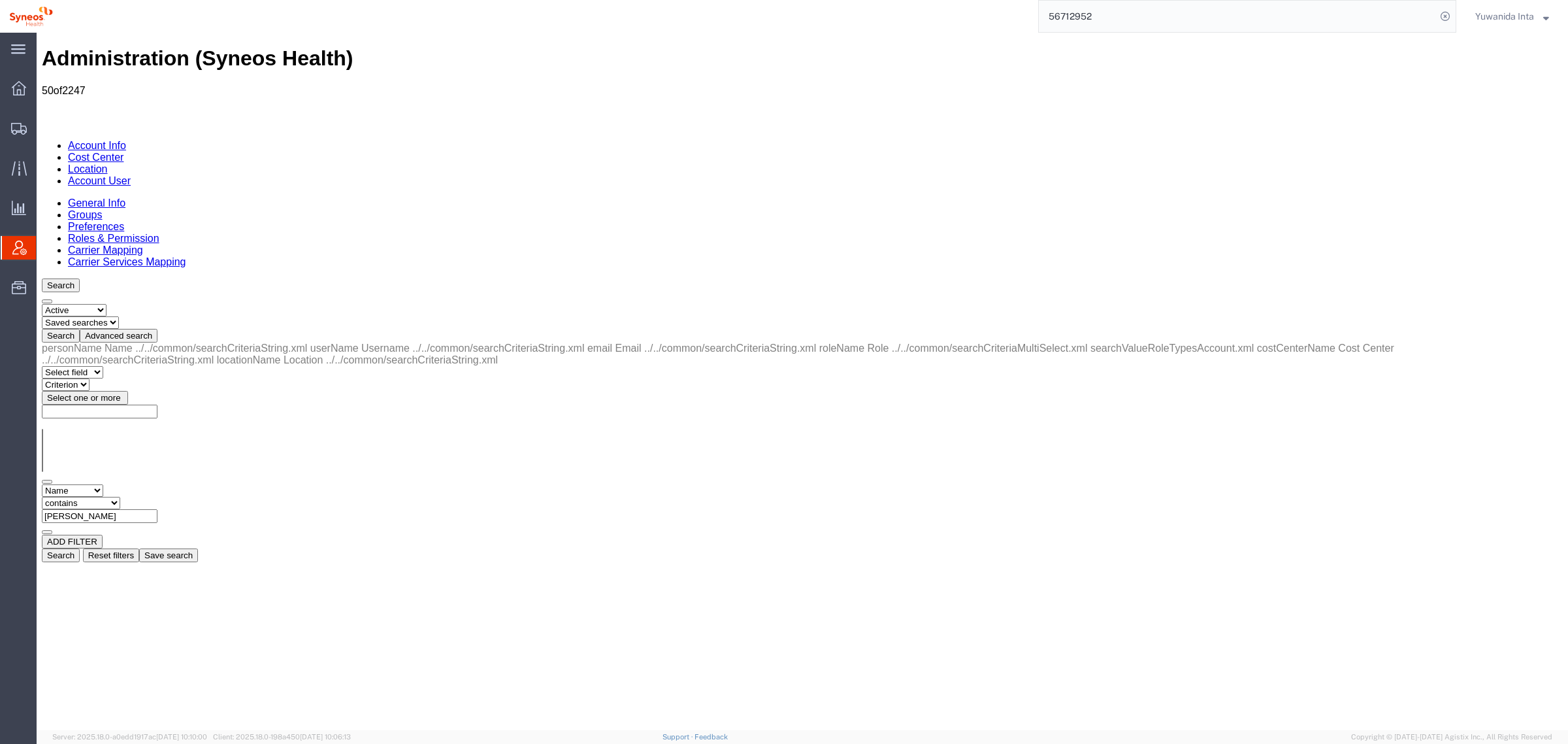
click at [80, 548] on button "Search" at bounding box center [60, 555] width 38 height 14
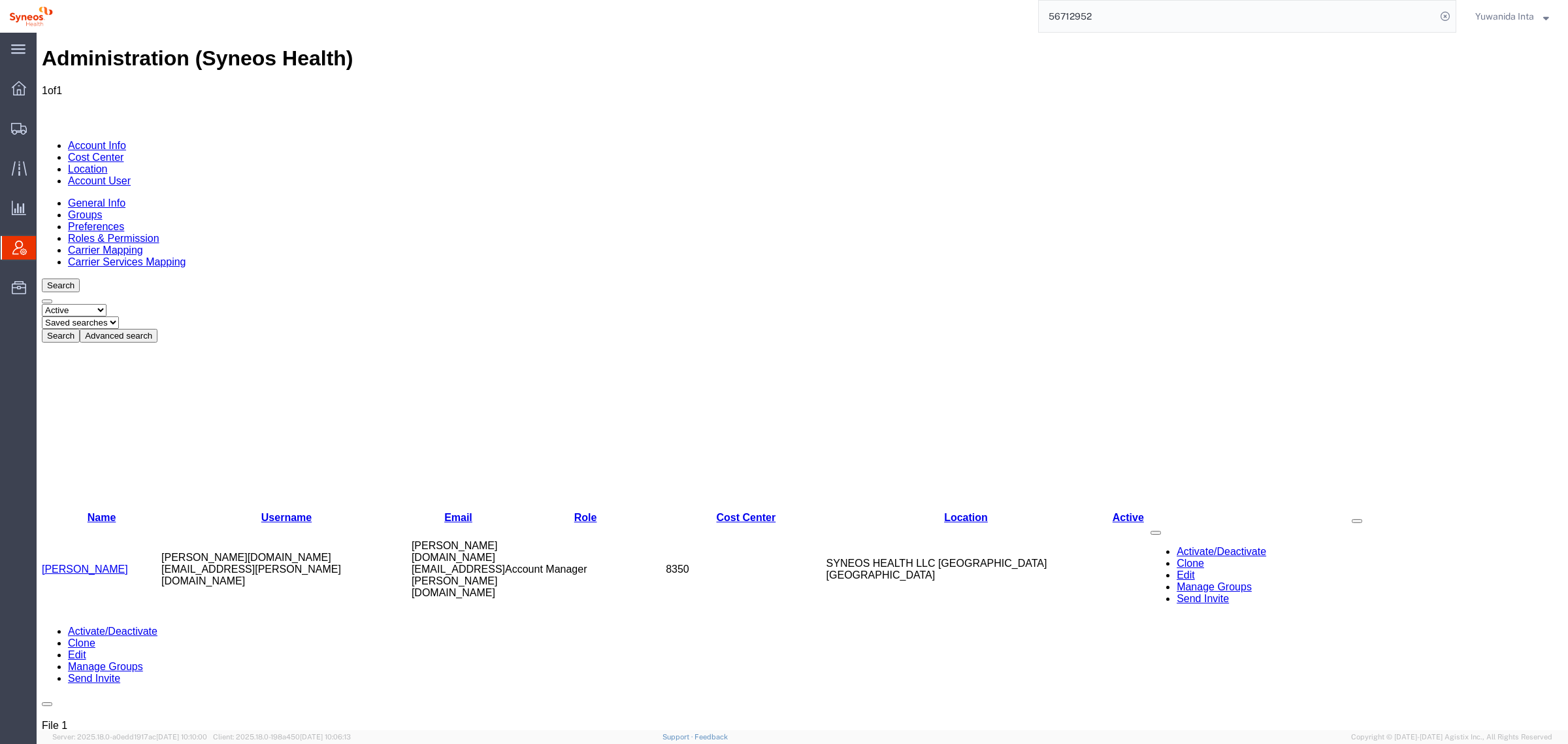
click at [92, 563] on link "[PERSON_NAME]" at bounding box center [85, 569] width 86 height 11
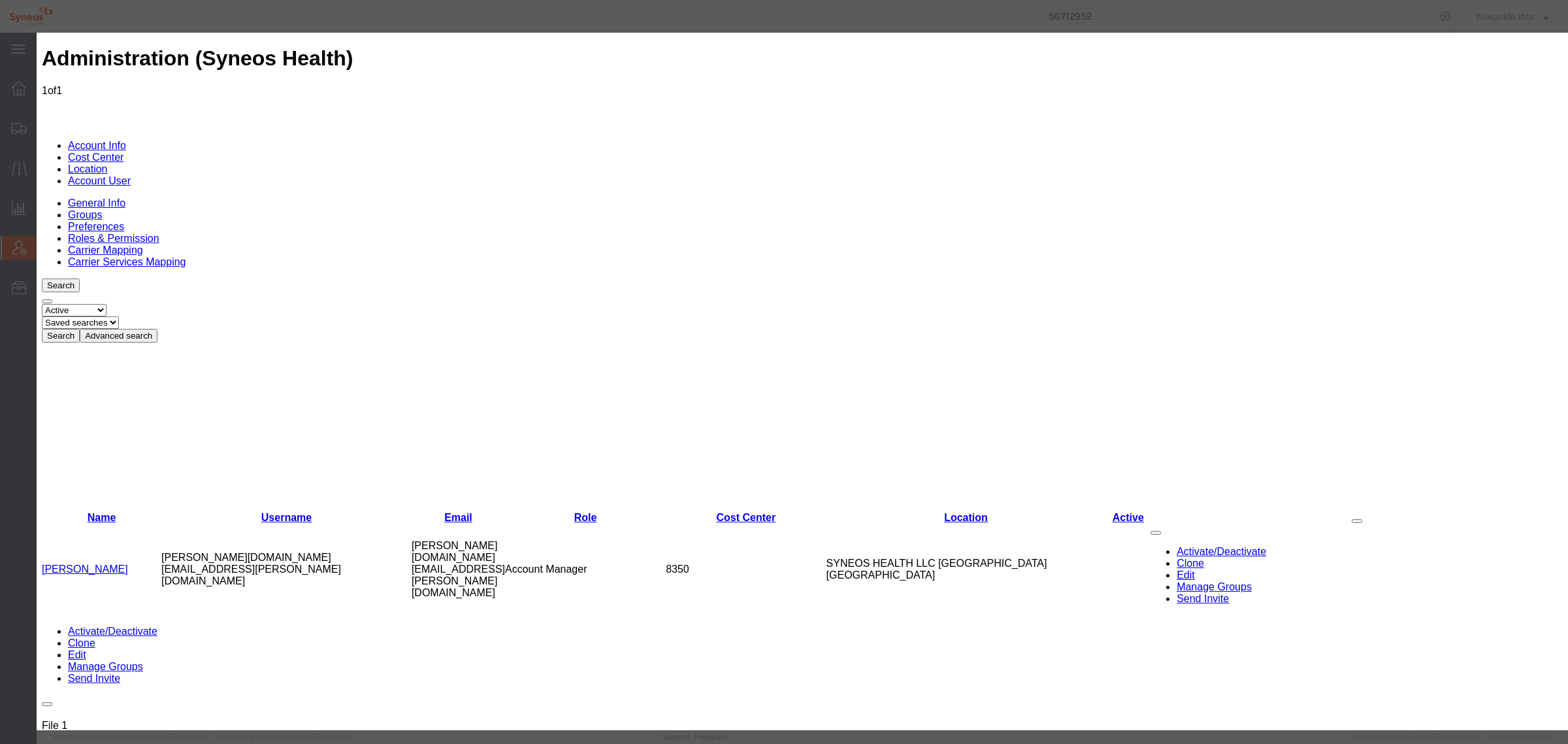
select select "DEPARTMENT"
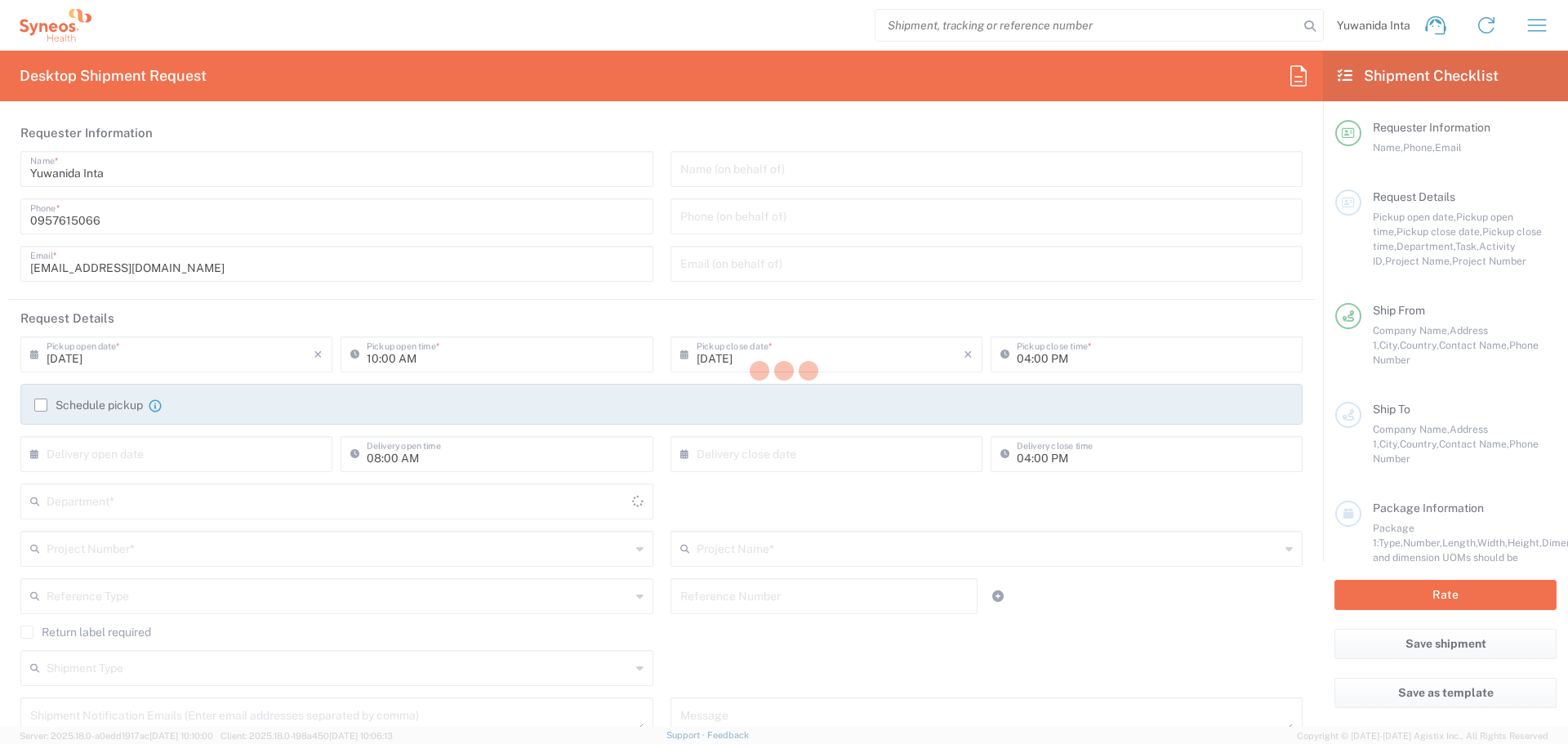
click at [1115, 36] on div at bounding box center [784, 372] width 1568 height 744
type input "8350"
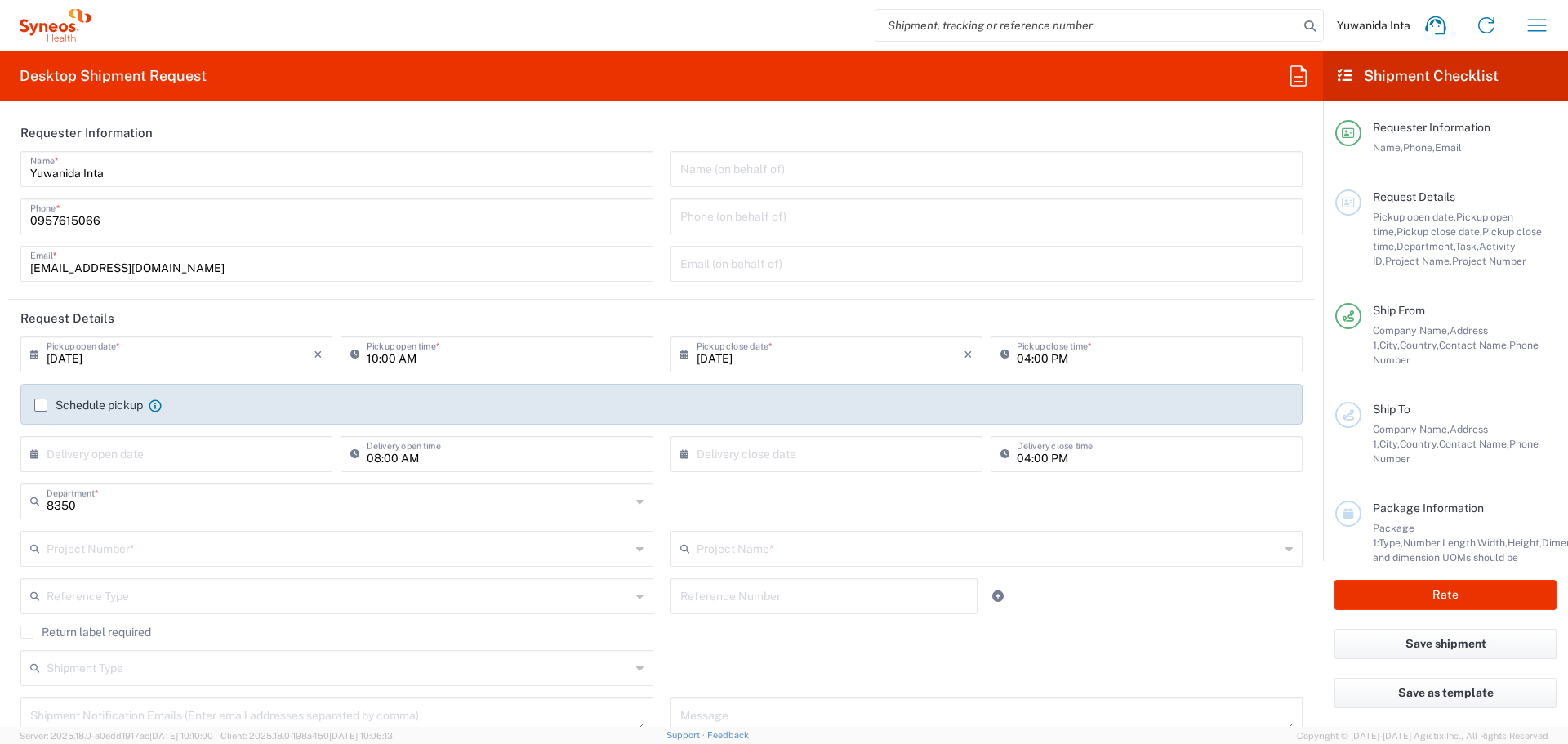
type input "Syneos Health ([GEOGRAPHIC_DATA]) Limit"
click at [1114, 30] on input "search" at bounding box center [1087, 25] width 423 height 31
paste input "56729657"
type input "56729657"
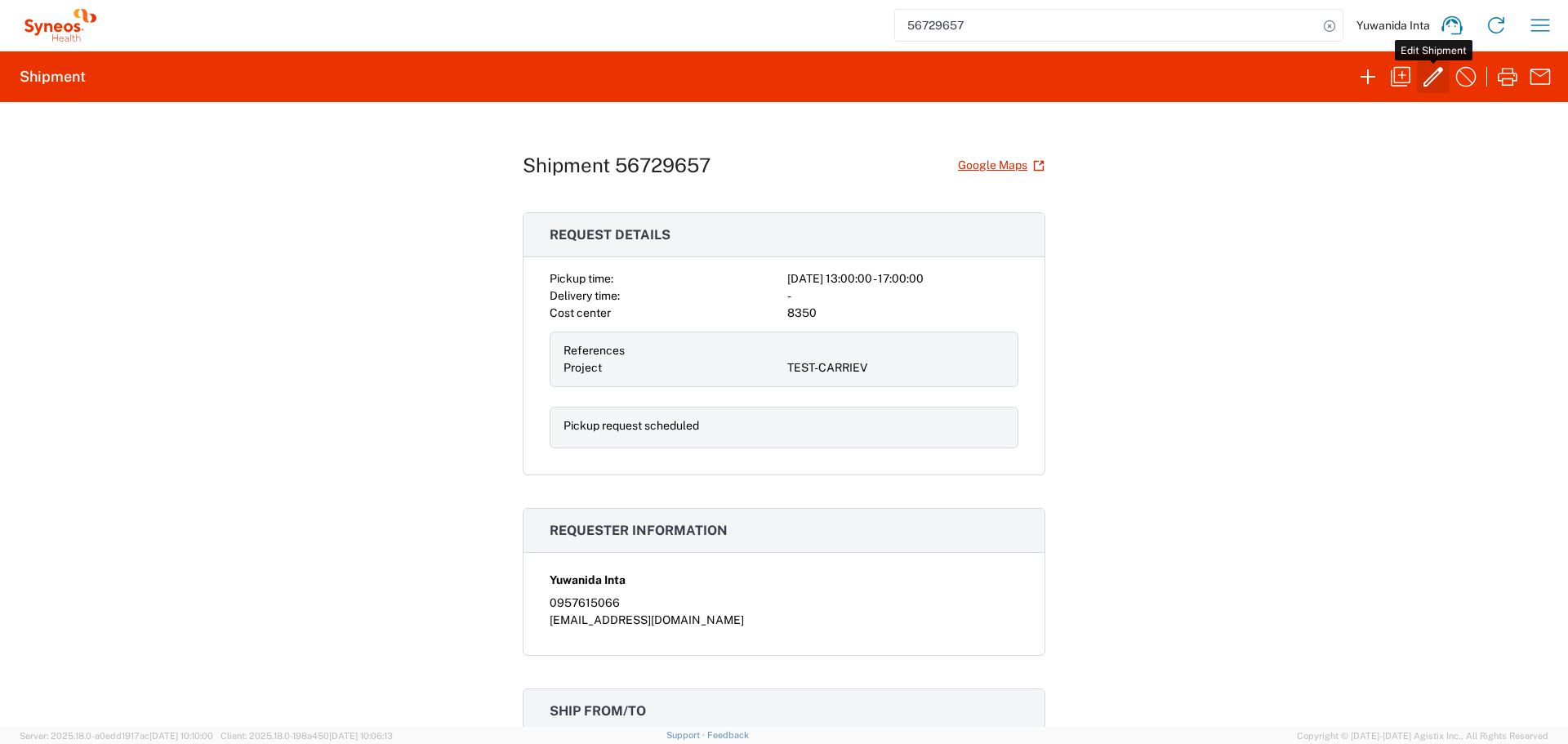
click at [1426, 80] on icon "button" at bounding box center [1433, 77] width 20 height 20
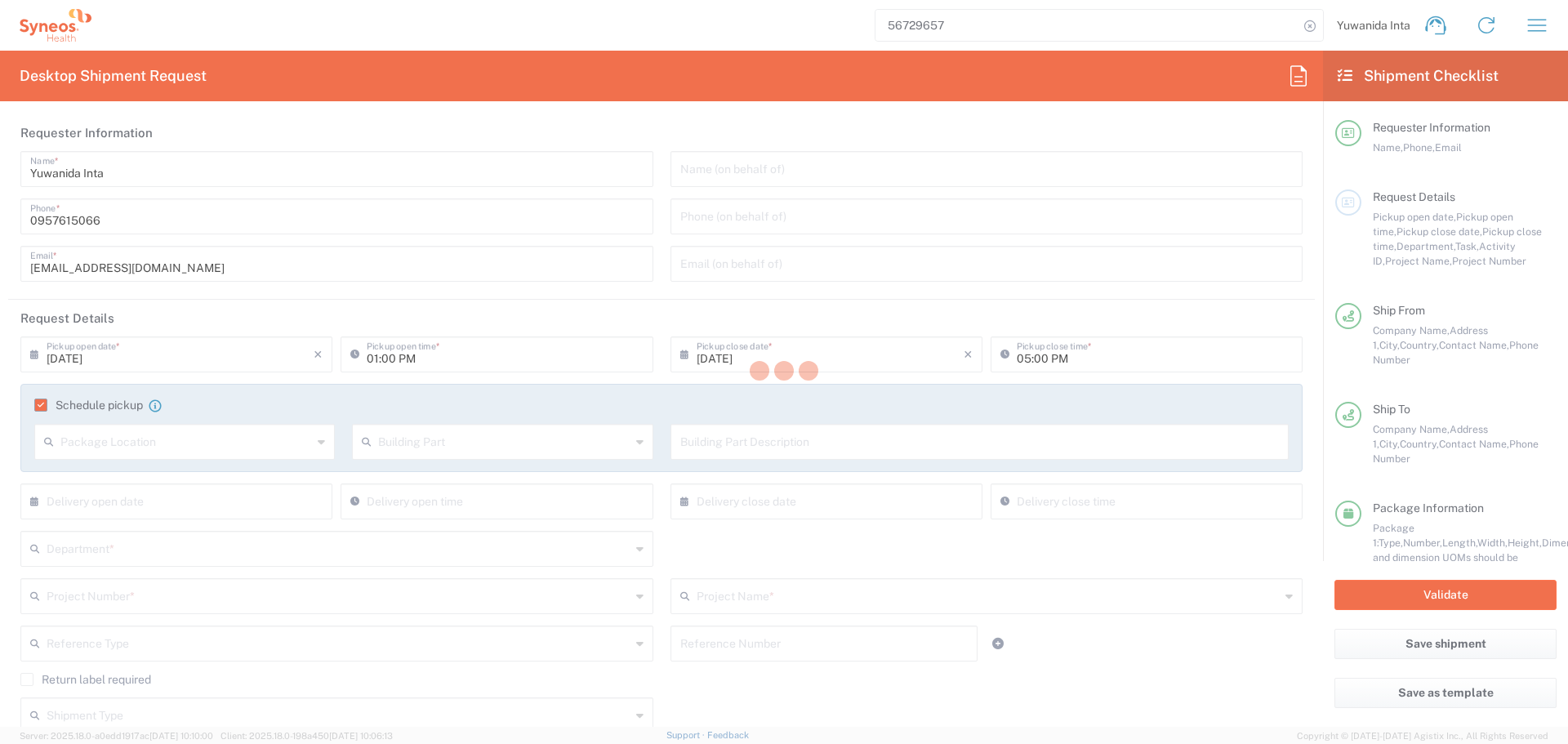
type input "[GEOGRAPHIC_DATA]"
type input "Medium Box"
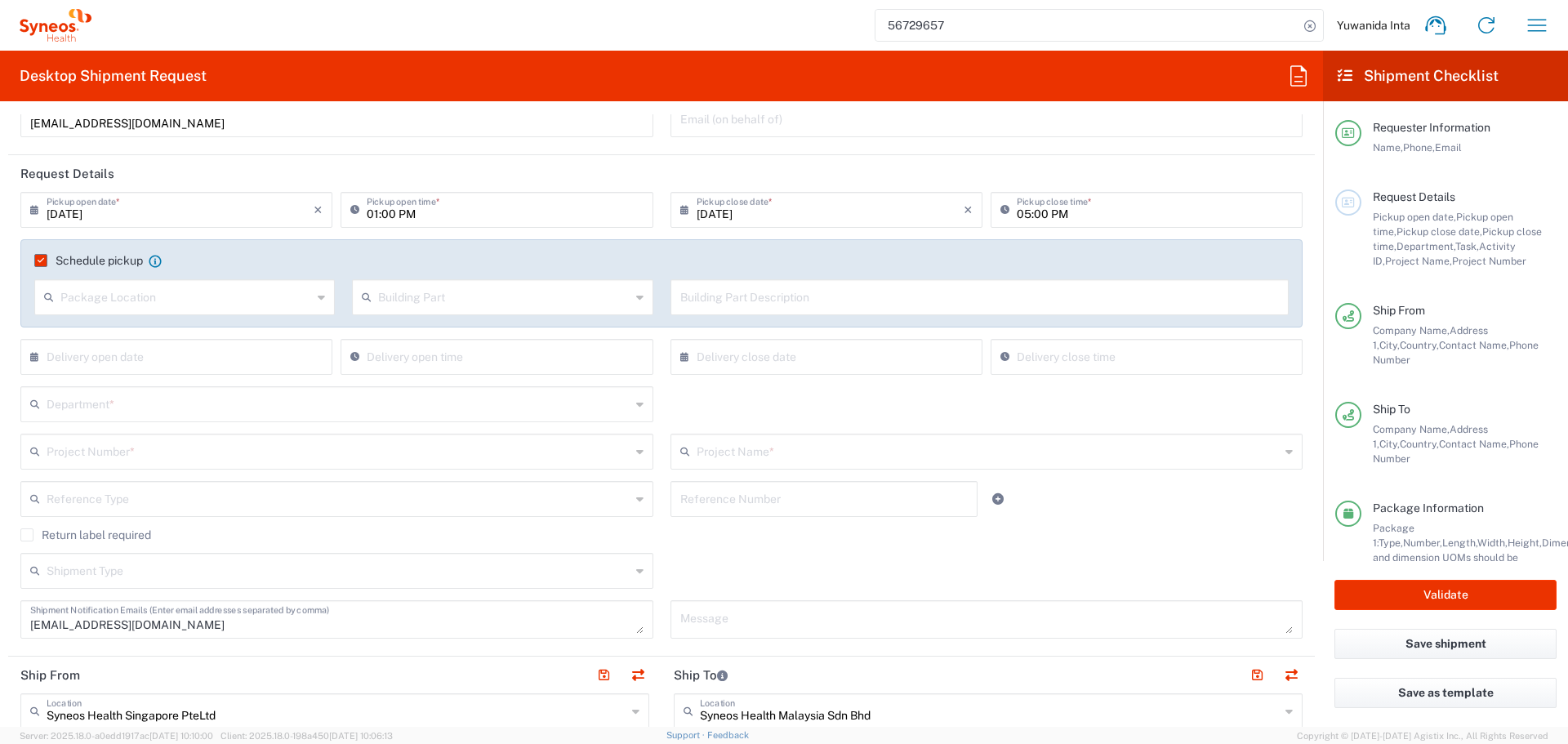
scroll to position [163, 0]
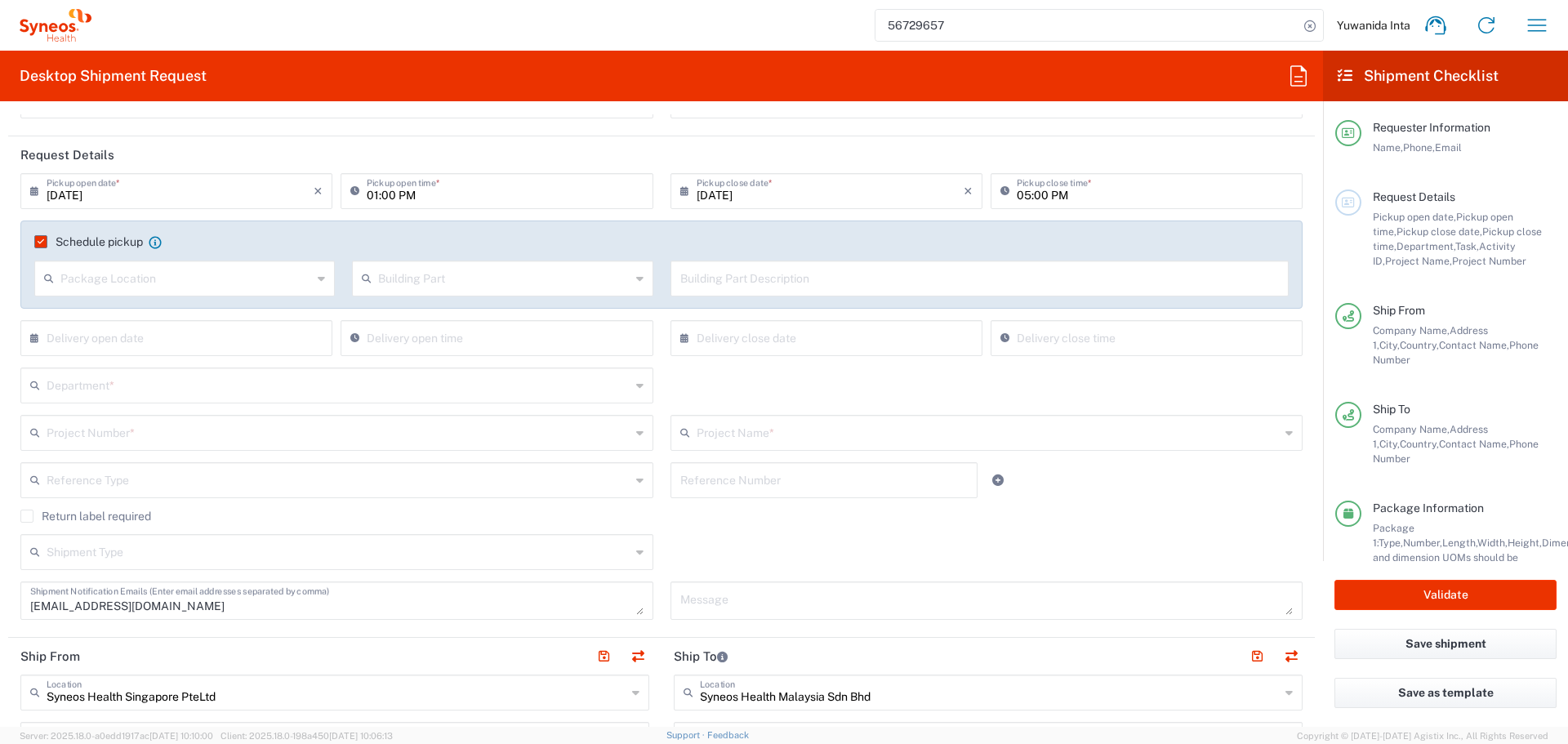
click at [182, 385] on input "text" at bounding box center [338, 384] width 584 height 28
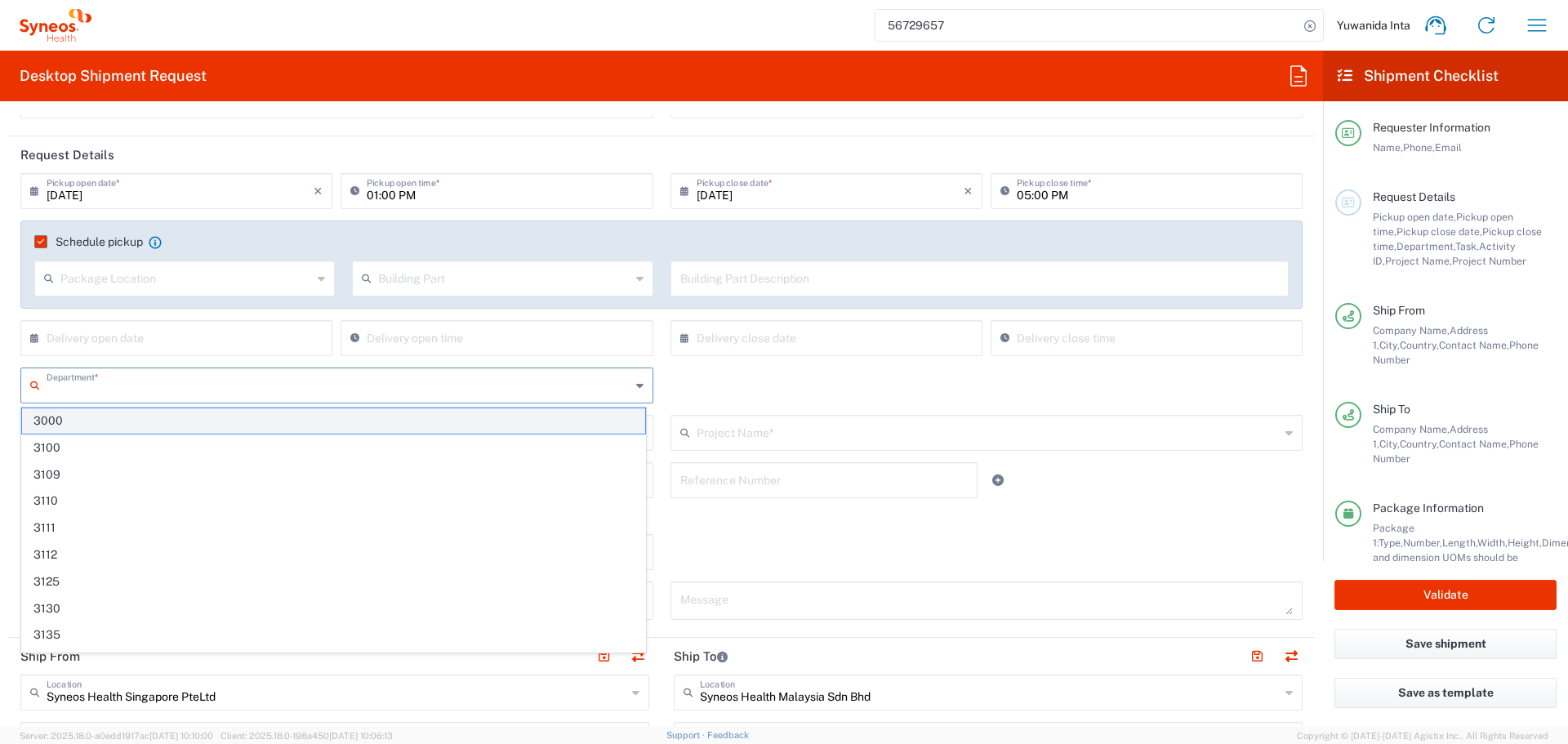
click at [176, 416] on span "3000" at bounding box center [333, 421] width 623 height 26
type input "3000"
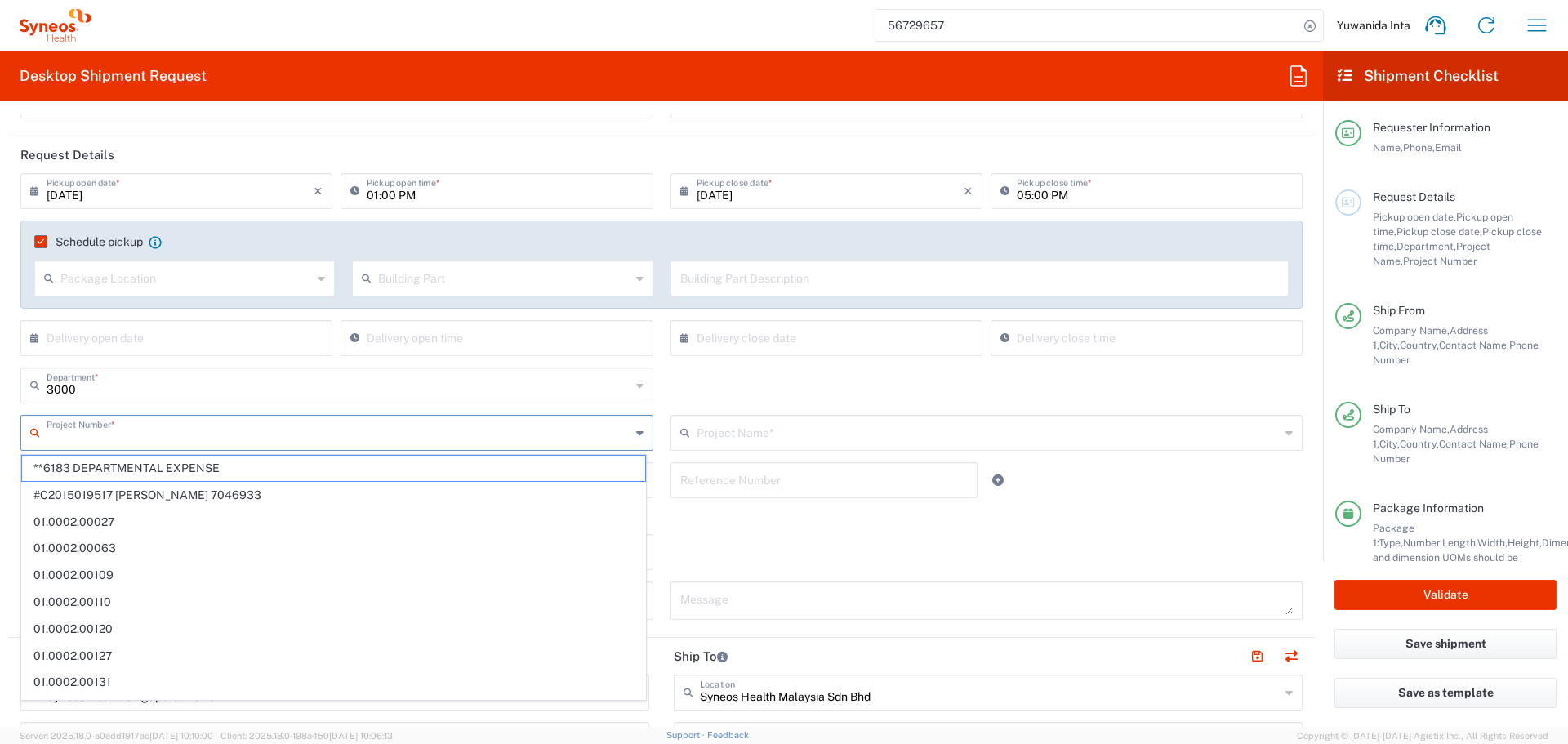
click at [176, 430] on input "text" at bounding box center [338, 431] width 584 height 28
click at [169, 489] on span "#C2015019517 Janssen 7046933" at bounding box center [333, 495] width 623 height 26
type input "#C2015019517 Janssen 7046933"
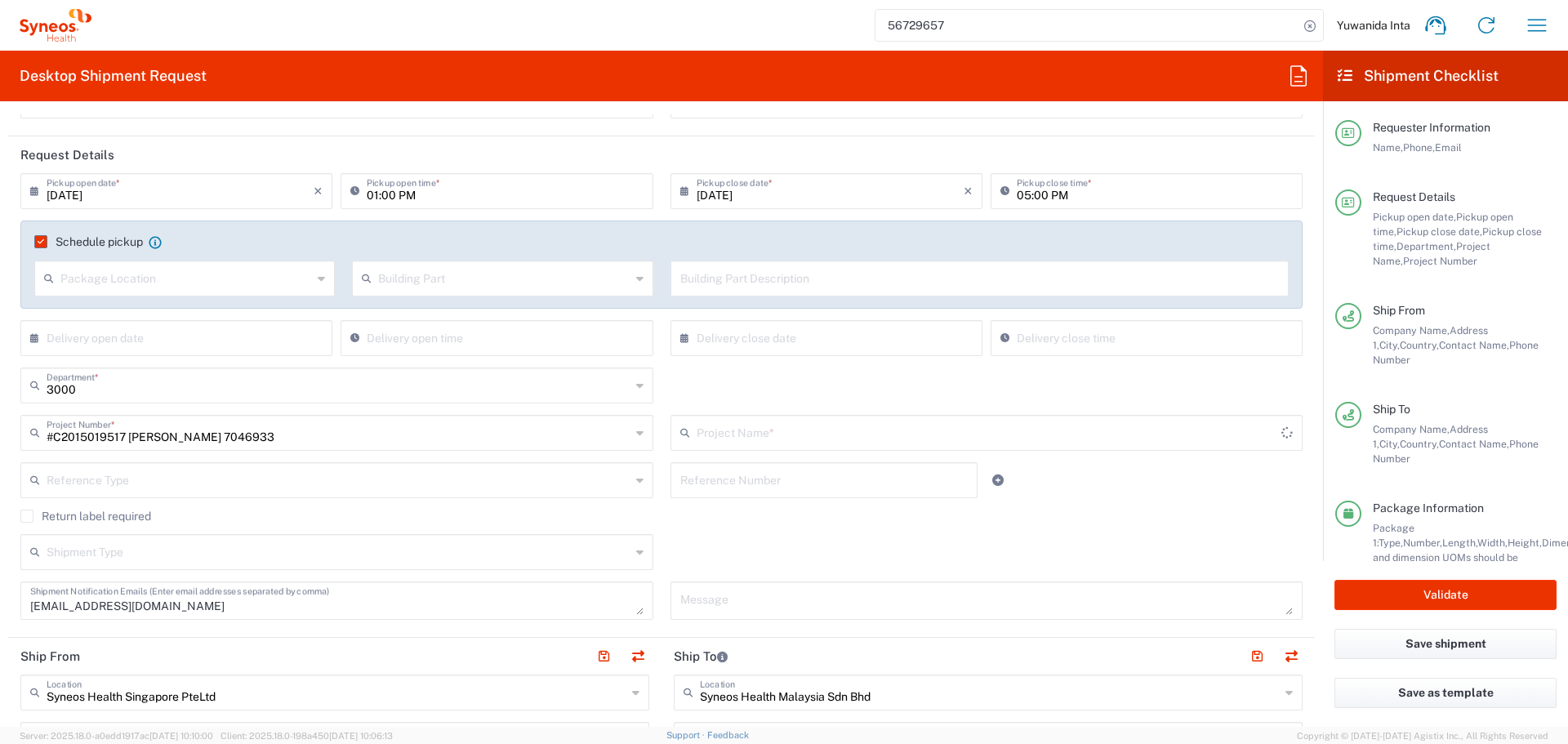
type input "7046933"
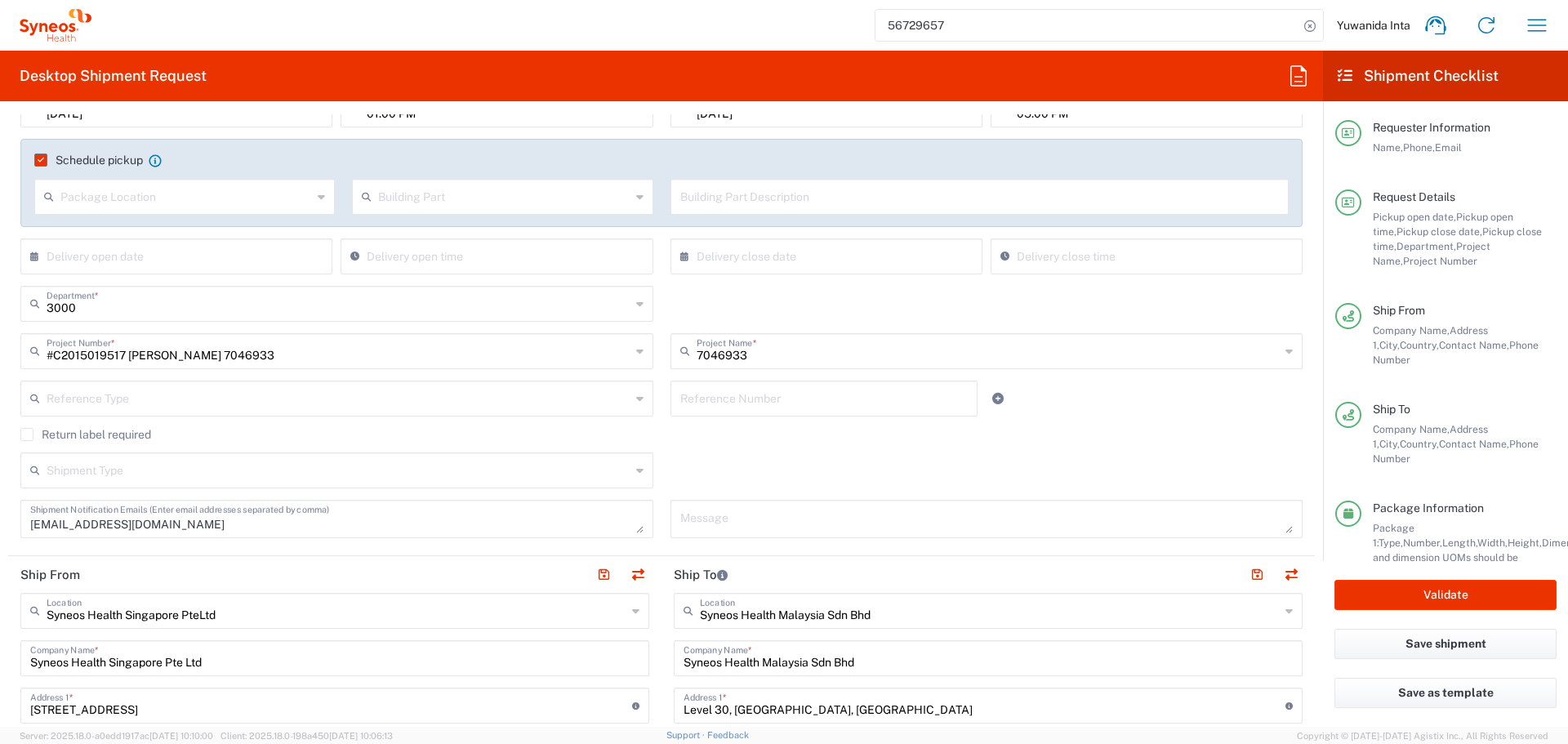
scroll to position [327, 0]
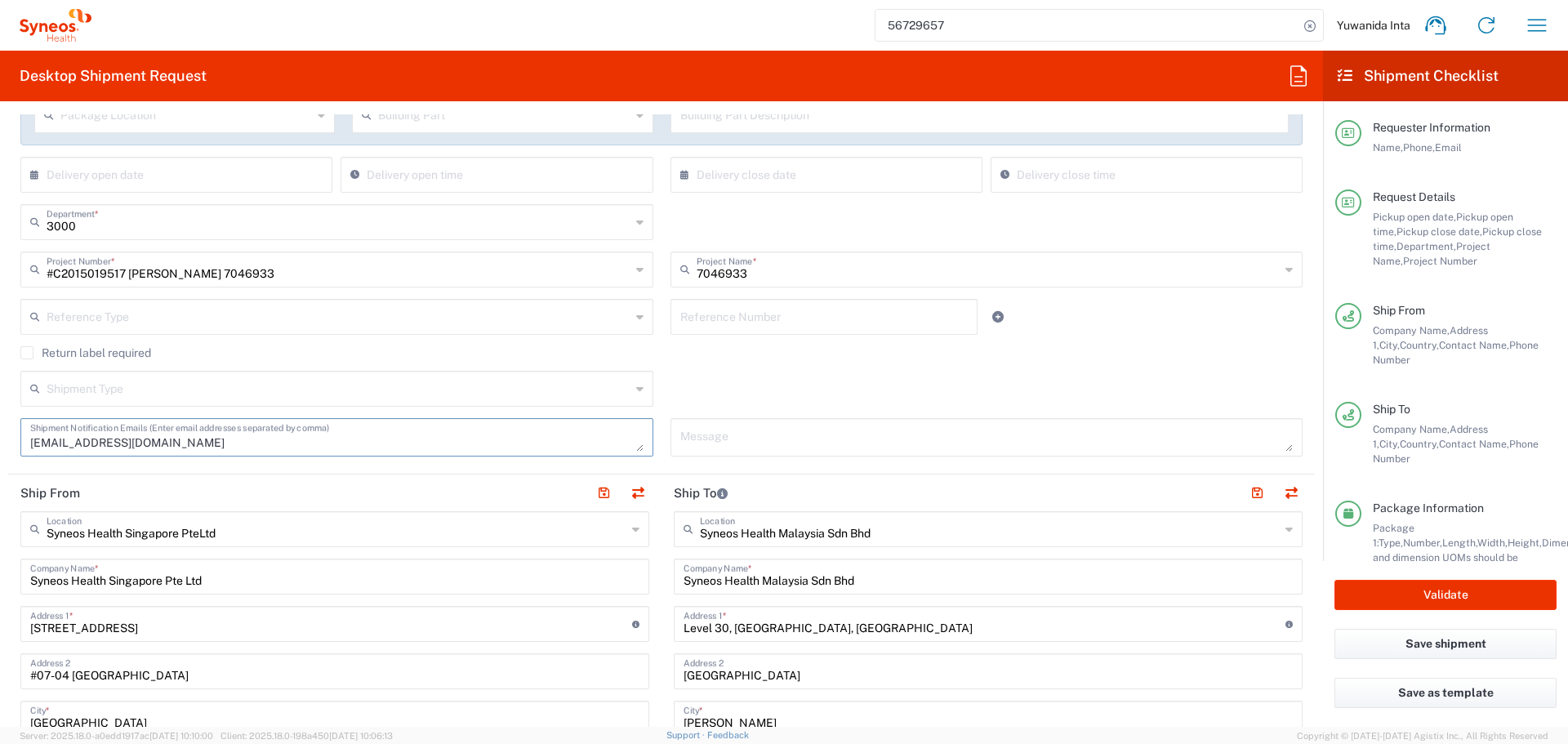
drag, startPoint x: 232, startPoint y: 442, endPoint x: -41, endPoint y: 440, distance: 273.0
click at [0, 440] on html "56729657 Yuwanida Inta Home Shipment estimator Shipment tracking Desktop shipme…" at bounding box center [784, 372] width 1568 height 744
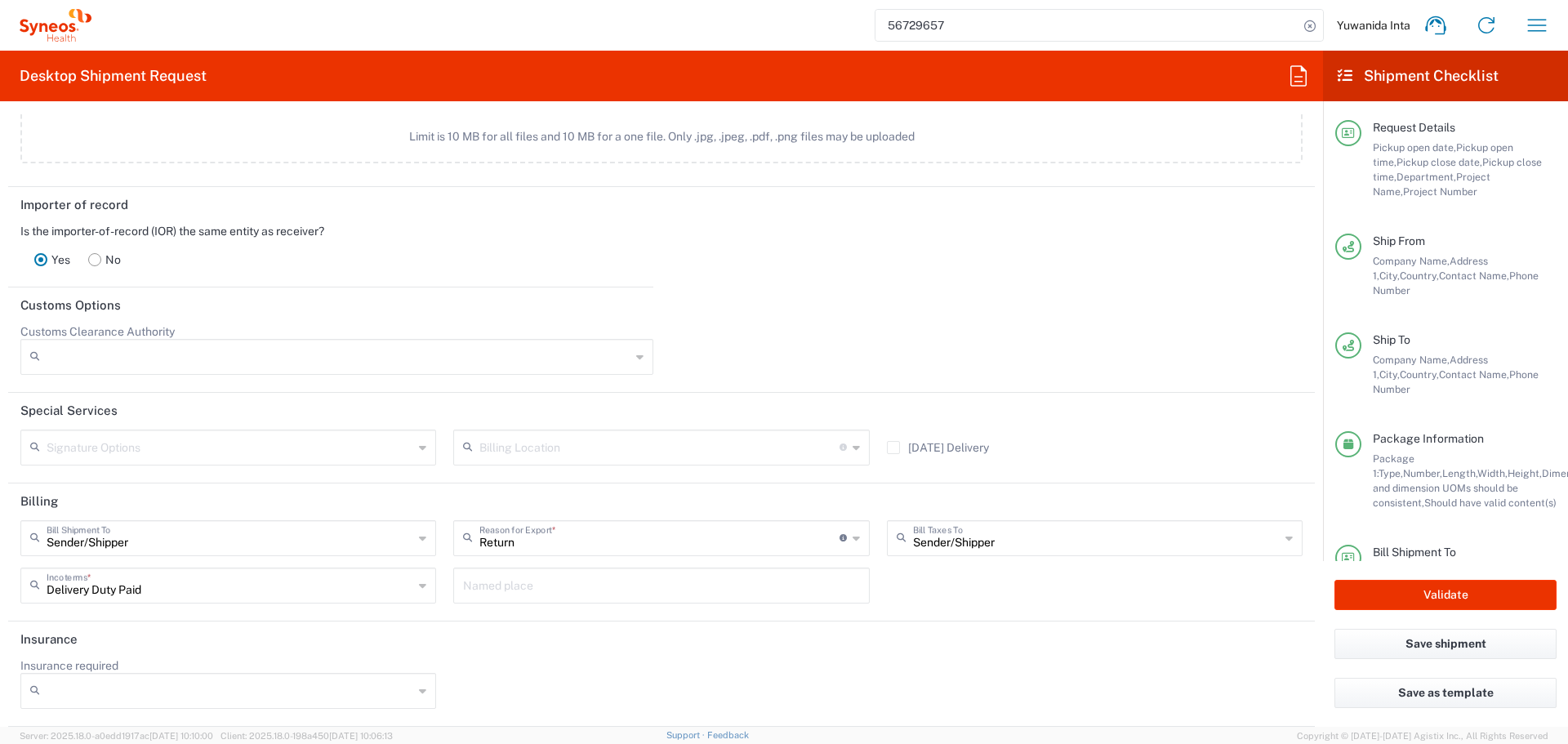
scroll to position [137, 0]
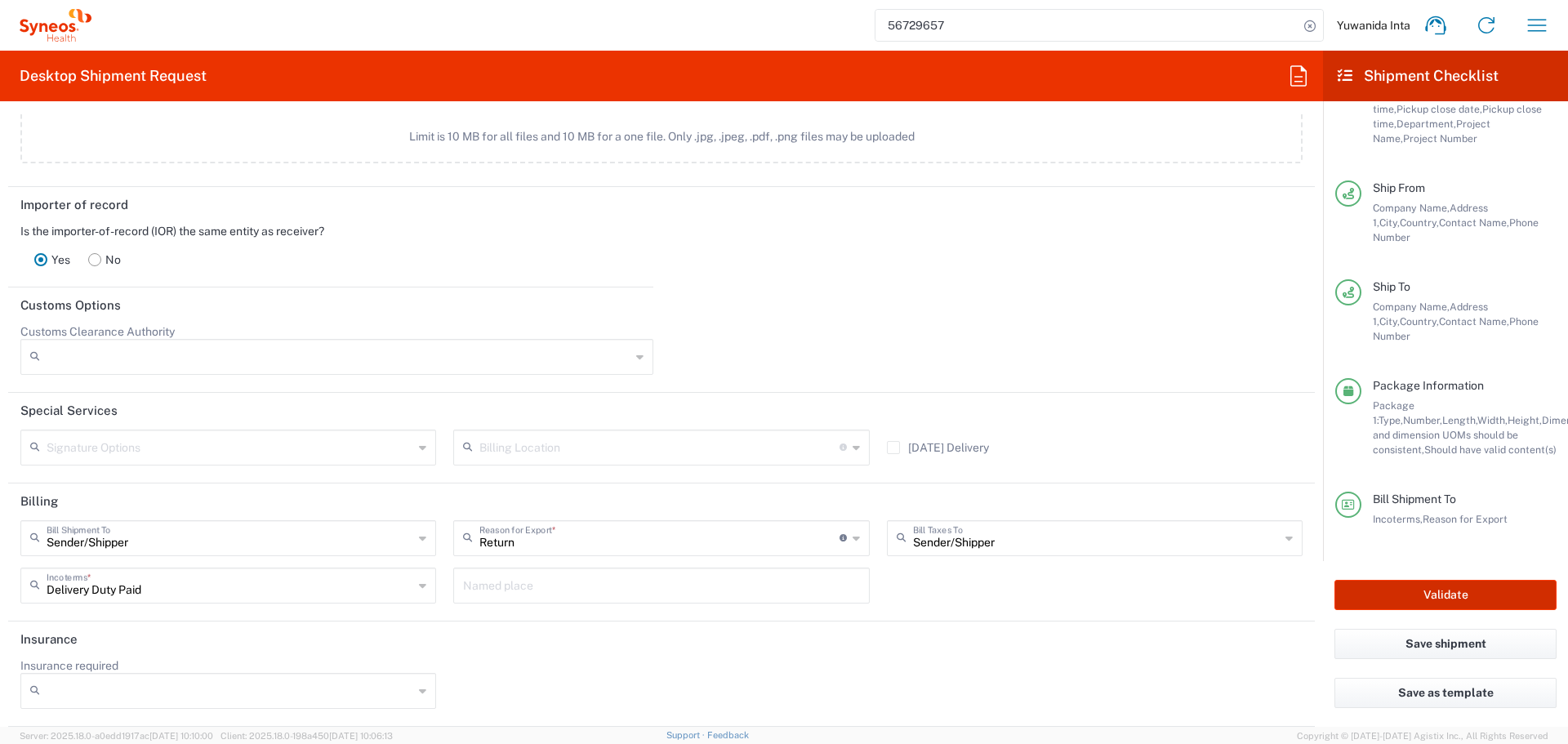
click at [1468, 591] on button "Validate" at bounding box center [1445, 595] width 222 height 30
type input "#C2015019517 Janssen 7046933"
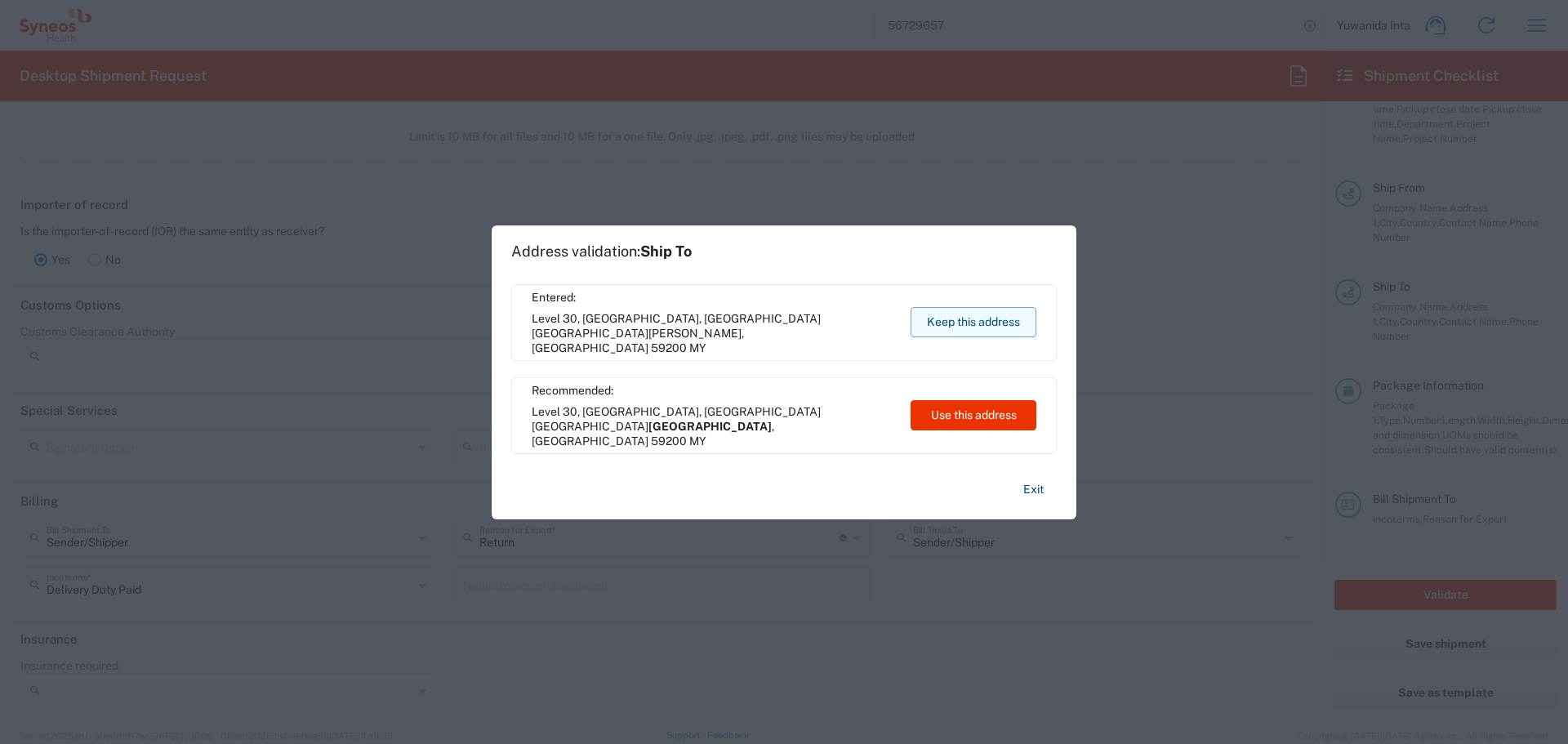
click at [1000, 323] on button "Keep this address" at bounding box center [973, 322] width 126 height 30
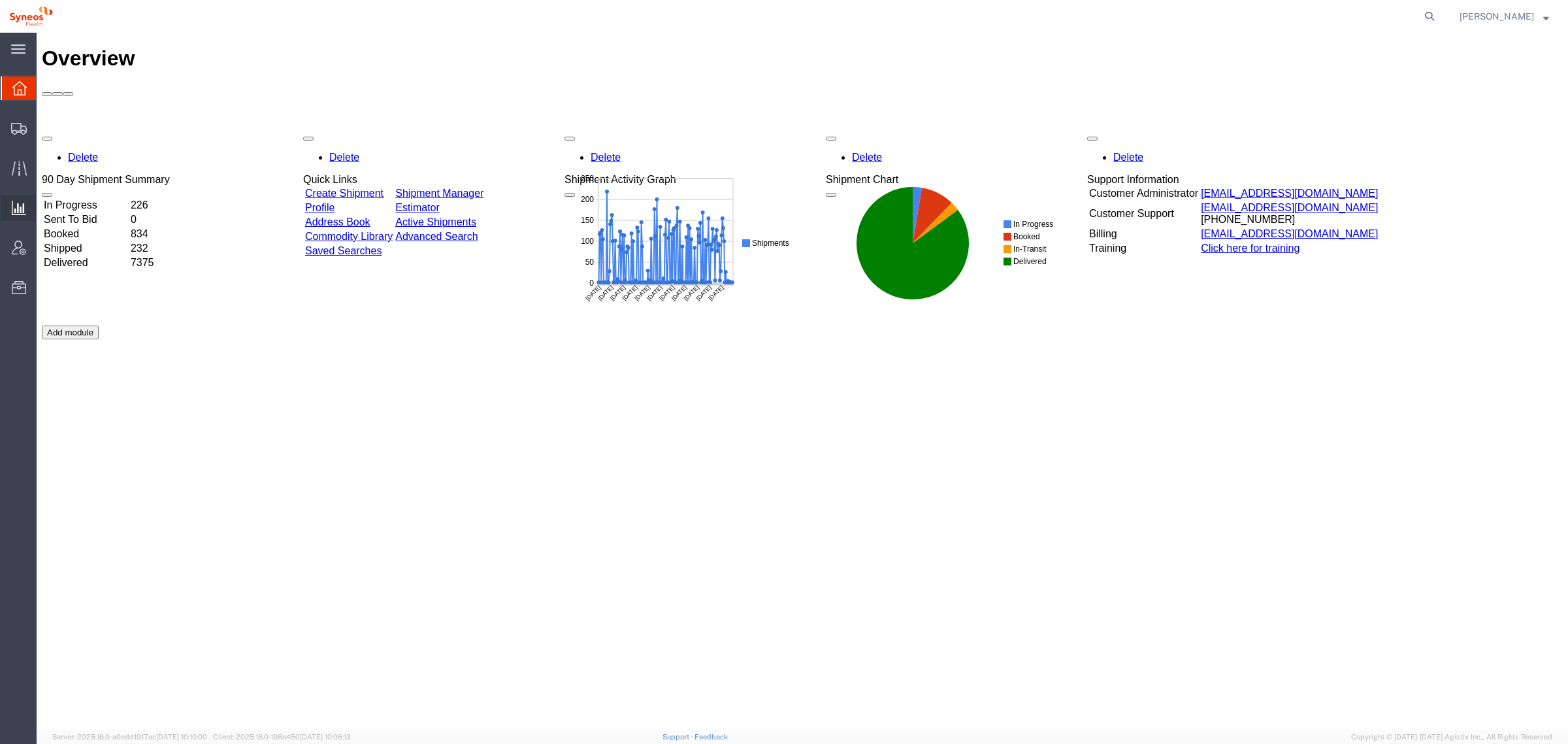
click at [0, 0] on span "Saved Reports" at bounding box center [0, 0] width 0 height 0
